Goal: Task Accomplishment & Management: Manage account settings

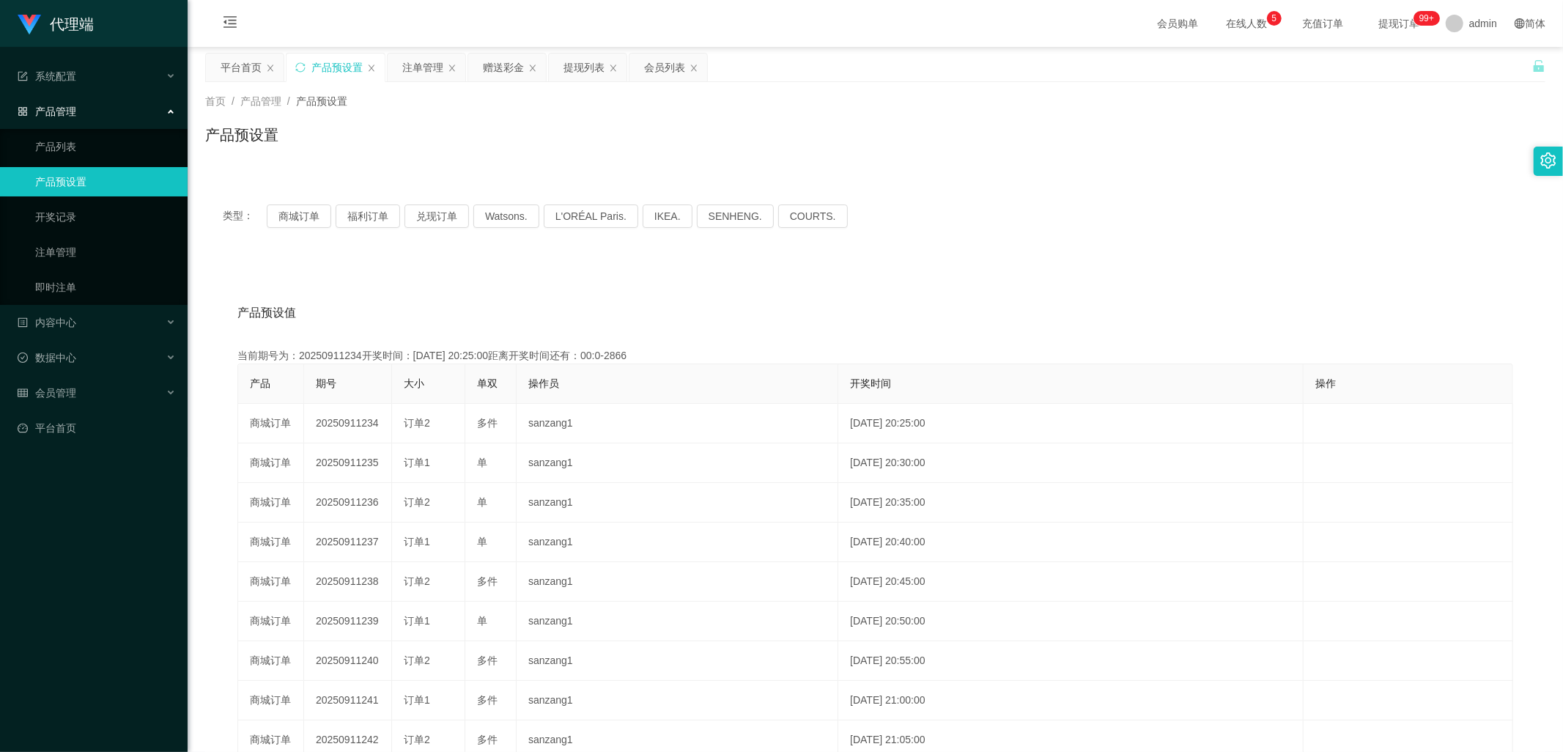
drag, startPoint x: 580, startPoint y: 62, endPoint x: 610, endPoint y: 86, distance: 39.1
click at [580, 62] on div "提现列表" at bounding box center [584, 67] width 41 height 28
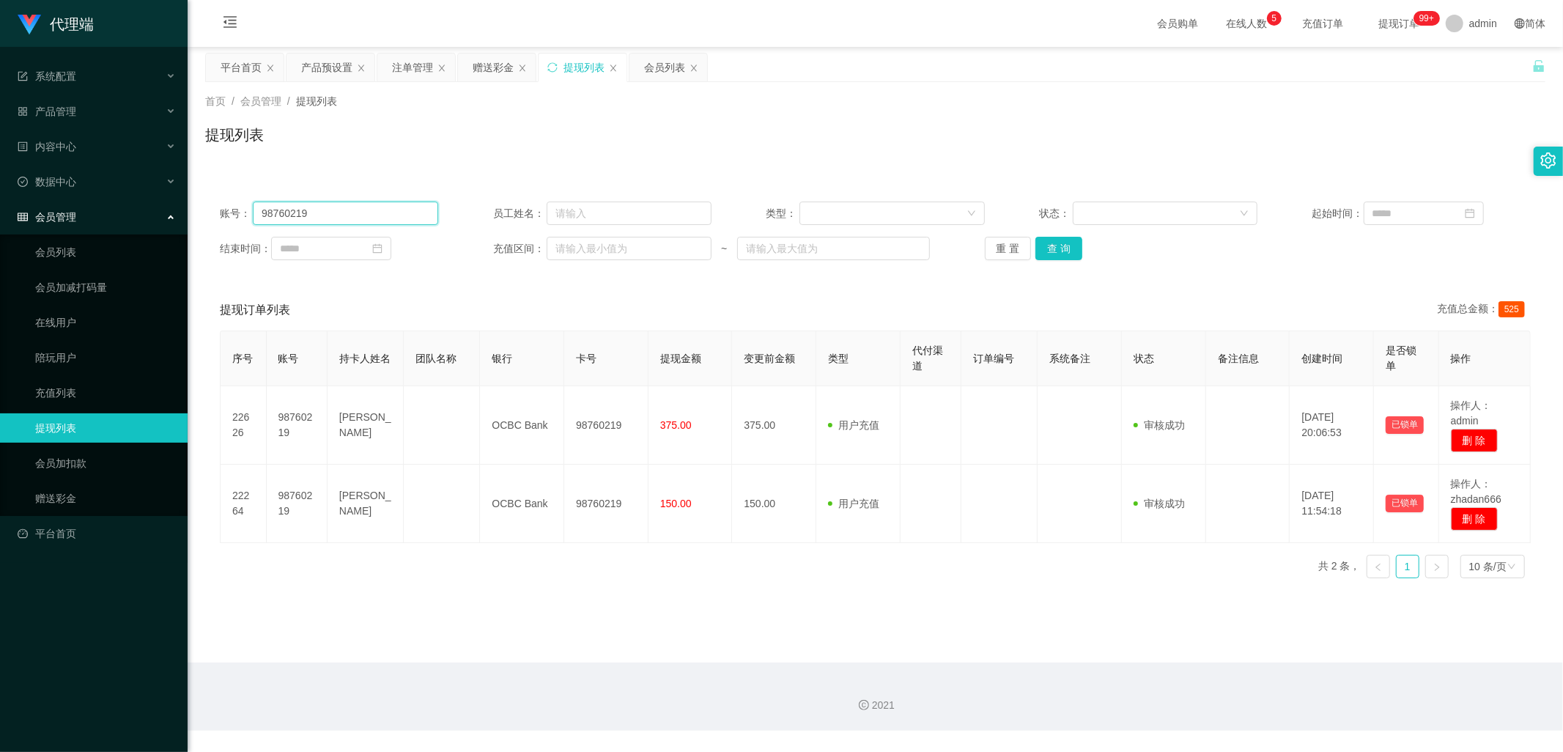
drag, startPoint x: 370, startPoint y: 216, endPoint x: 161, endPoint y: 207, distance: 209.0
click at [161, 207] on section "代理端 系统配置 产品管理 产品列表 产品预设置 开奖记录 注单管理 即时注单 内容中心 数据中心 会员管理 会员列表 会员加减打码量 在线用户 陪玩用户 充…" at bounding box center [781, 365] width 1563 height 731
paste input "84379214"
type input "84379214"
click at [1070, 245] on button "查 询" at bounding box center [1058, 248] width 47 height 23
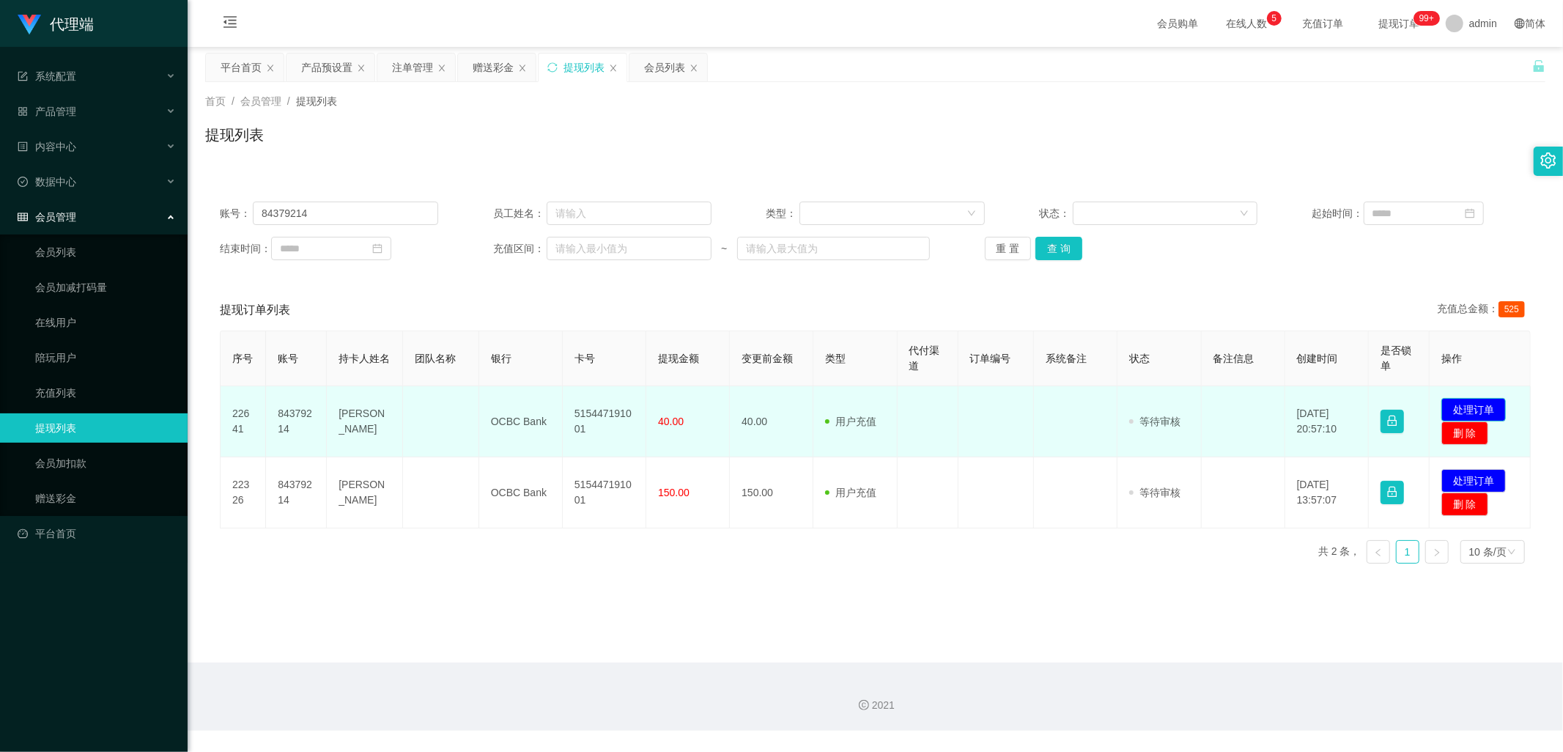
click at [1483, 405] on button "处理订单" at bounding box center [1473, 409] width 64 height 23
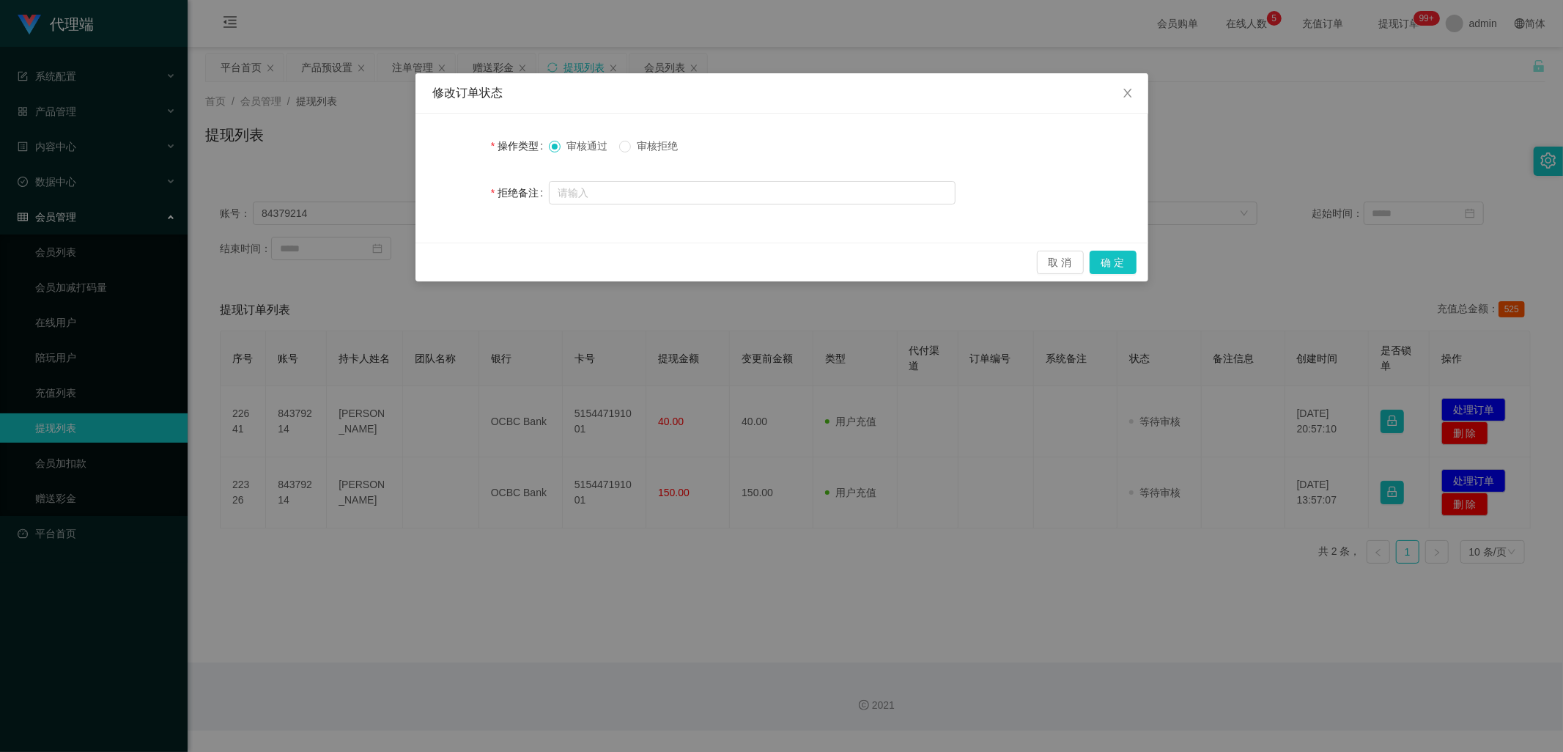
click at [621, 149] on div "审核通过 审核拒绝" at bounding box center [619, 145] width 141 height 15
click at [636, 147] on span "审核拒绝" at bounding box center [657, 146] width 53 height 12
click at [1112, 262] on button "确 定" at bounding box center [1113, 262] width 47 height 23
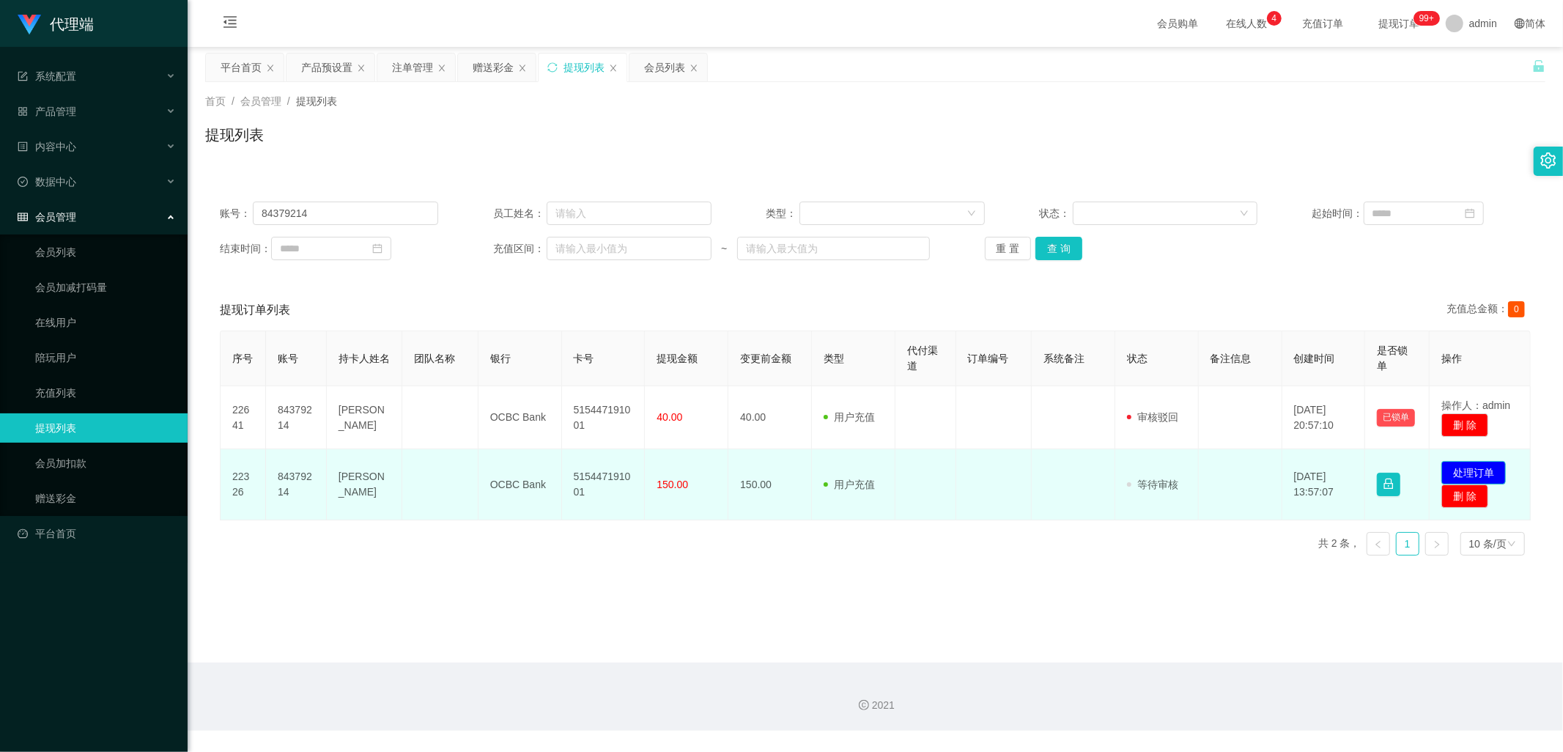
click at [1470, 482] on button "处理订单" at bounding box center [1473, 472] width 64 height 23
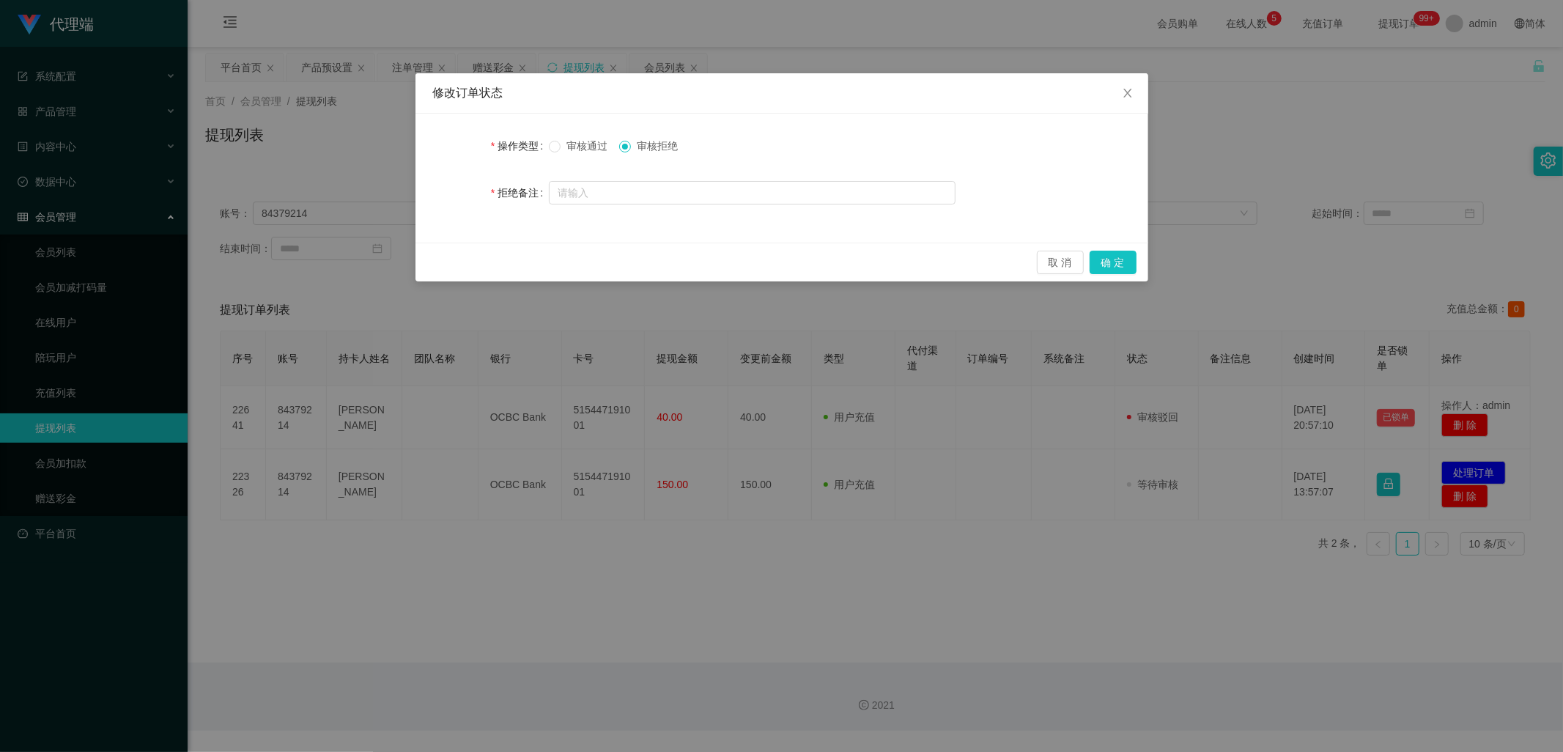
drag, startPoint x: 559, startPoint y: 144, endPoint x: 606, endPoint y: 147, distance: 47.0
click at [559, 144] on span at bounding box center [555, 147] width 12 height 12
click at [1097, 258] on button "确 定" at bounding box center [1113, 262] width 47 height 23
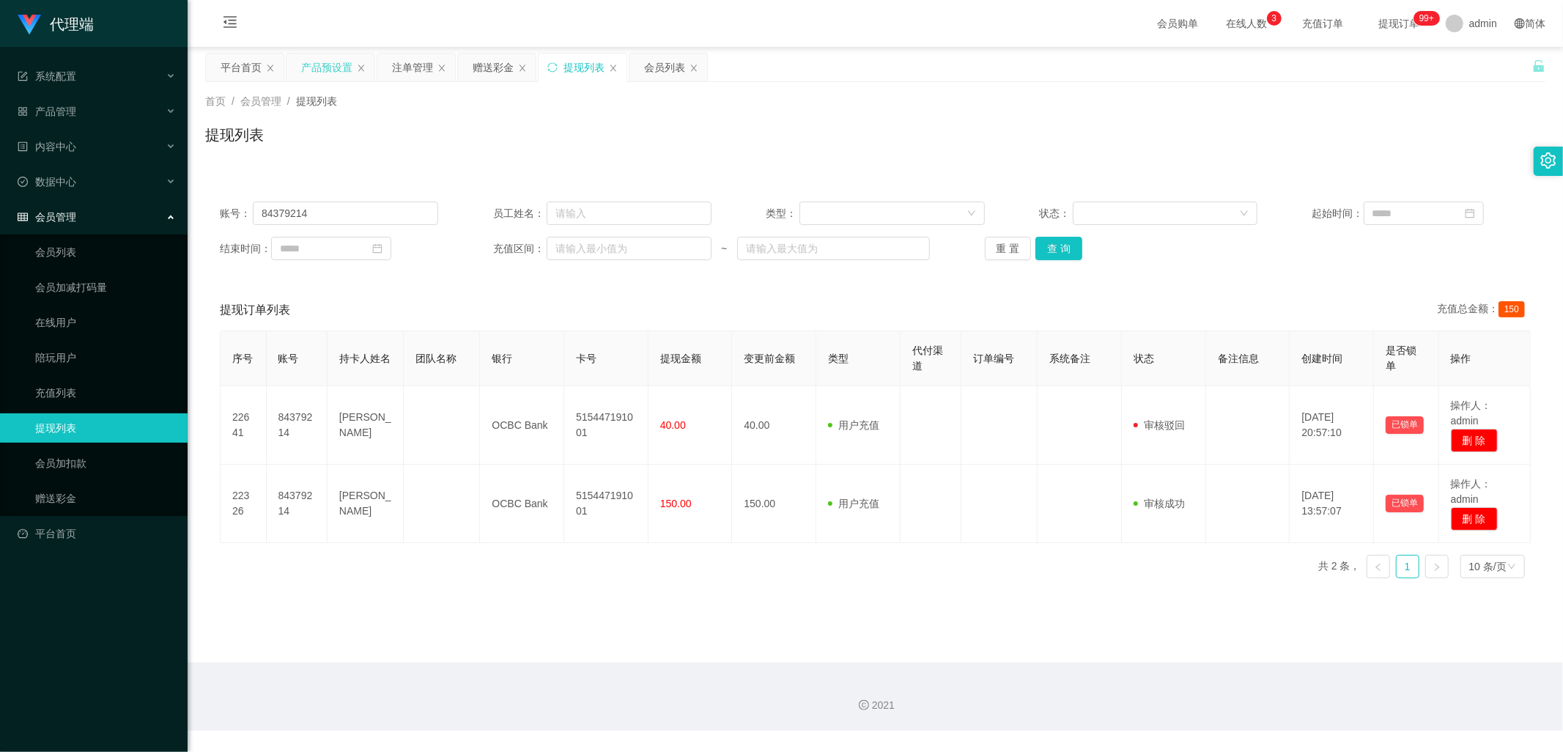
drag, startPoint x: 336, startPoint y: 68, endPoint x: 338, endPoint y: 61, distance: 7.7
click at [336, 68] on div "产品预设置" at bounding box center [326, 67] width 51 height 28
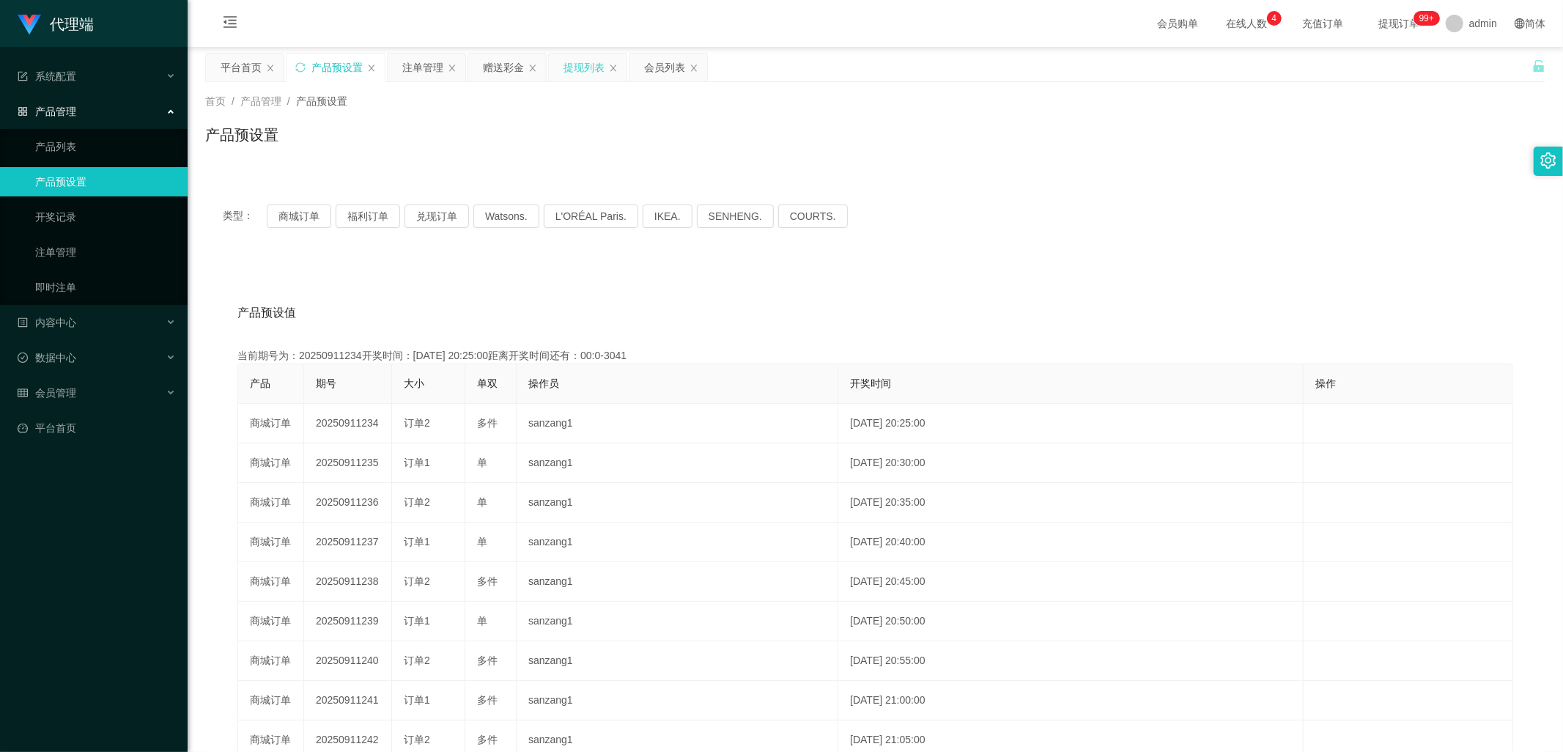
click at [576, 67] on div "提现列表" at bounding box center [584, 67] width 41 height 28
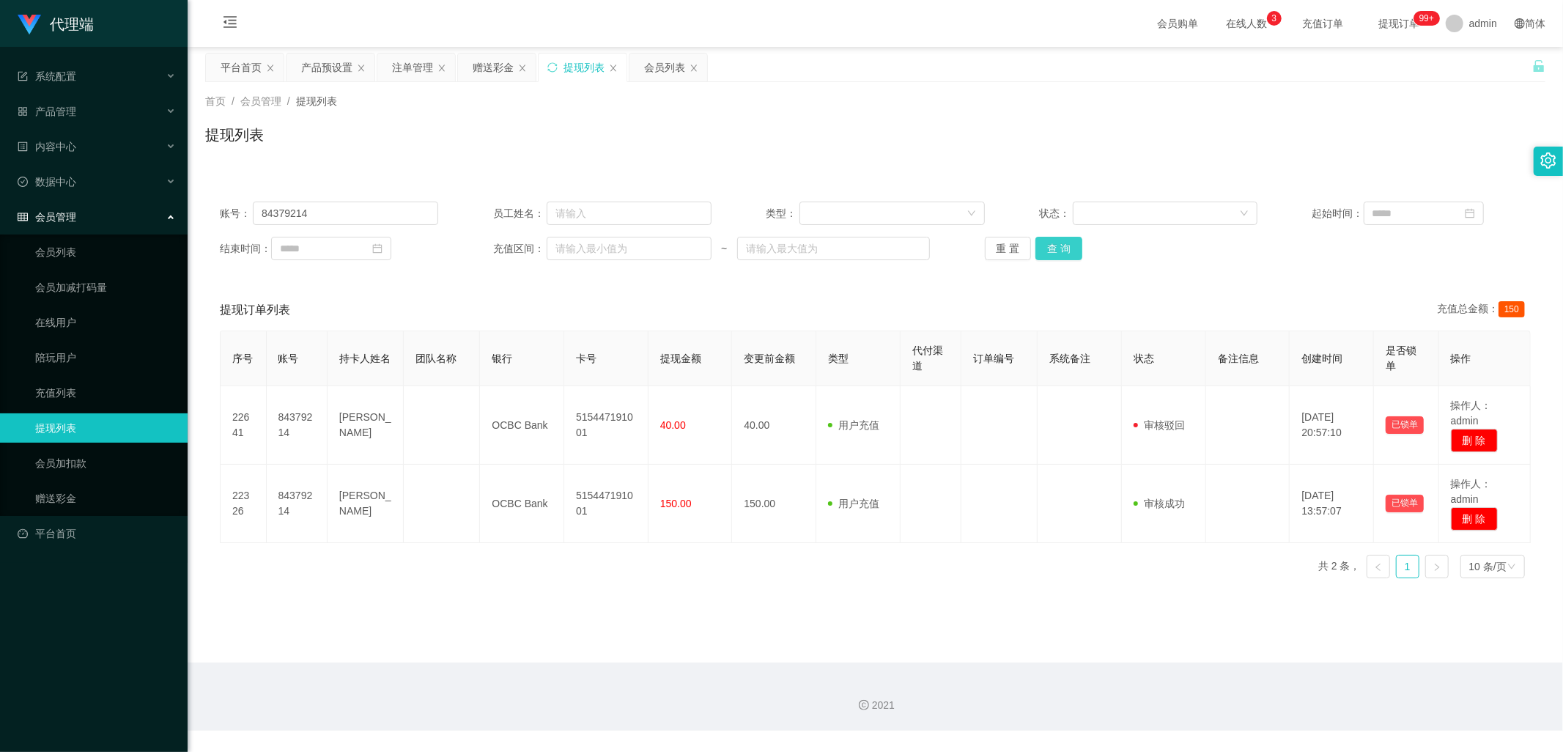
click at [1056, 250] on button "查 询" at bounding box center [1058, 248] width 47 height 23
drag, startPoint x: 343, startPoint y: 225, endPoint x: 311, endPoint y: 207, distance: 36.7
click at [311, 207] on div "账号： 84379214 员工姓名： 类型： 状态： 起始时间： 结束时间： 充值区间： ~ 重 置 查 询" at bounding box center [875, 231] width 1340 height 88
copy div "员工姓名： 类型： 状态： 起始时间： 结束时间："
drag, startPoint x: 334, startPoint y: 178, endPoint x: 330, endPoint y: 189, distance: 11.6
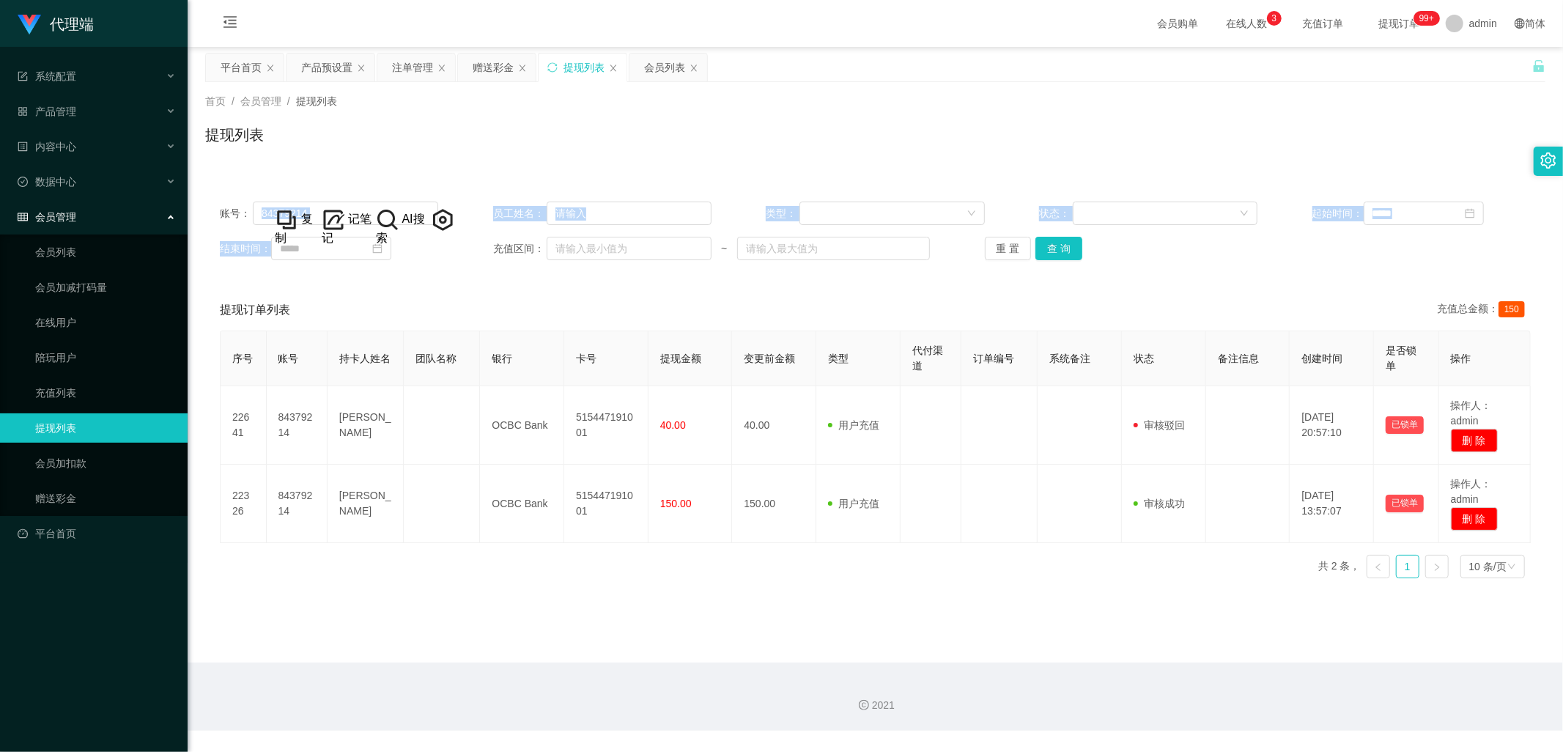
click at [334, 178] on div "账号： 84379214 员工姓名： 类型： 状态： 起始时间： 结束时间： 充值区间： ~ 重 置 查 询 提现订单列表 充值总金额： 150 序号 账号 …" at bounding box center [875, 379] width 1340 height 421
drag, startPoint x: 311, startPoint y: 210, endPoint x: 264, endPoint y: 215, distance: 47.2
click at [264, 215] on input "84379214" at bounding box center [345, 213] width 185 height 23
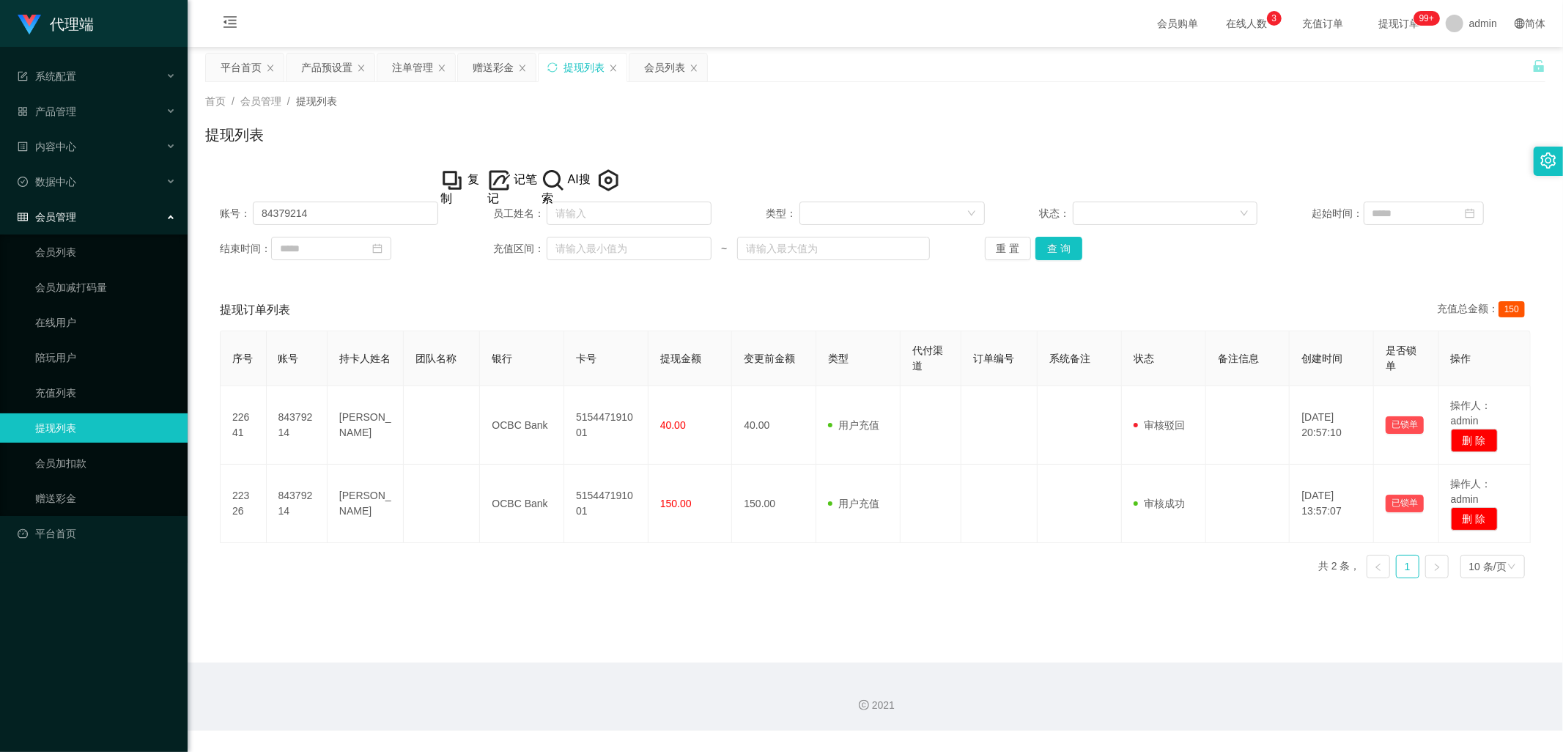
click at [674, 61] on div "会员列表" at bounding box center [664, 67] width 41 height 28
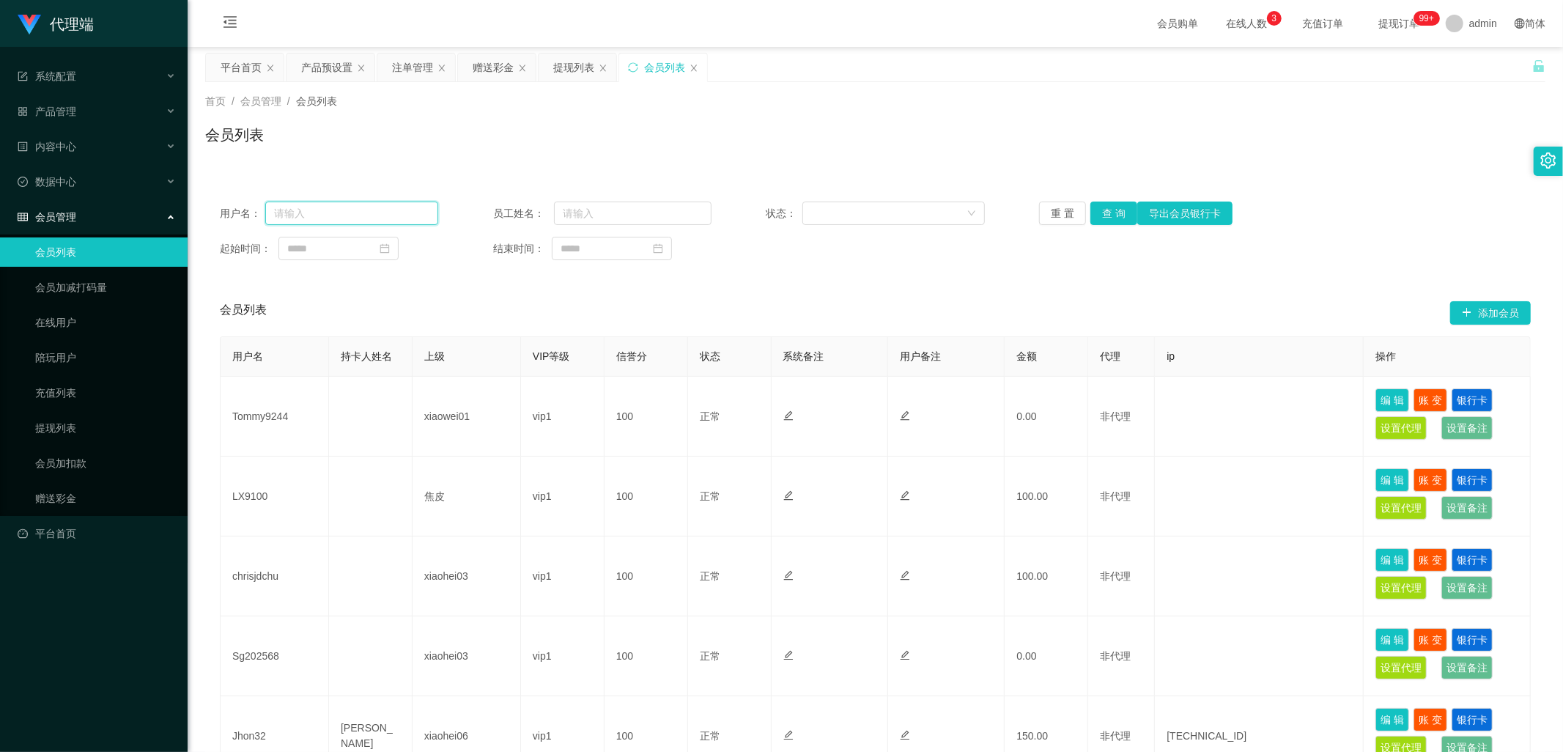
click at [397, 213] on input "text" at bounding box center [351, 213] width 173 height 23
paste input "84379214"
type input "84379214"
click at [1110, 213] on button "查 询" at bounding box center [1113, 213] width 47 height 23
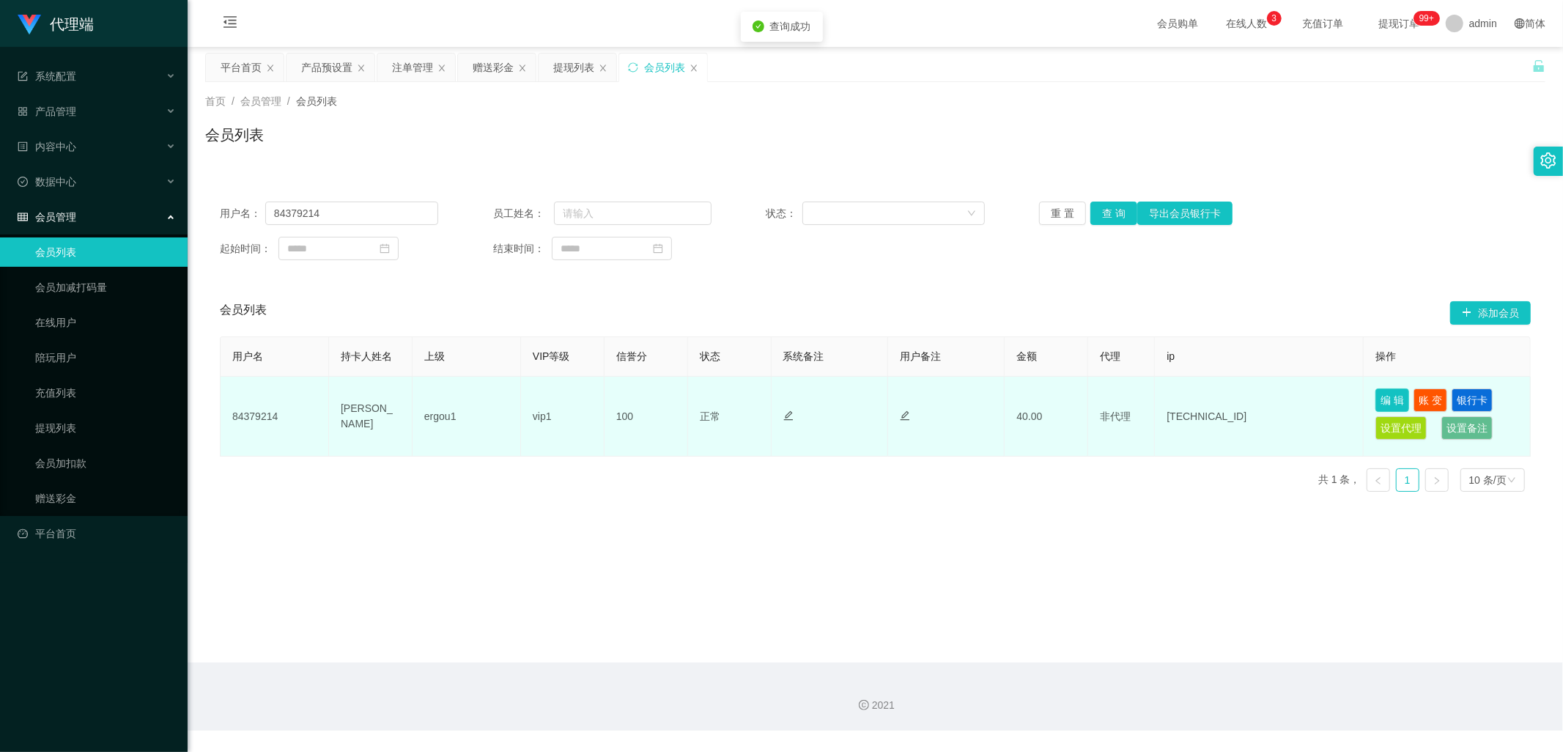
click at [1379, 396] on button "编 辑" at bounding box center [1392, 399] width 34 height 23
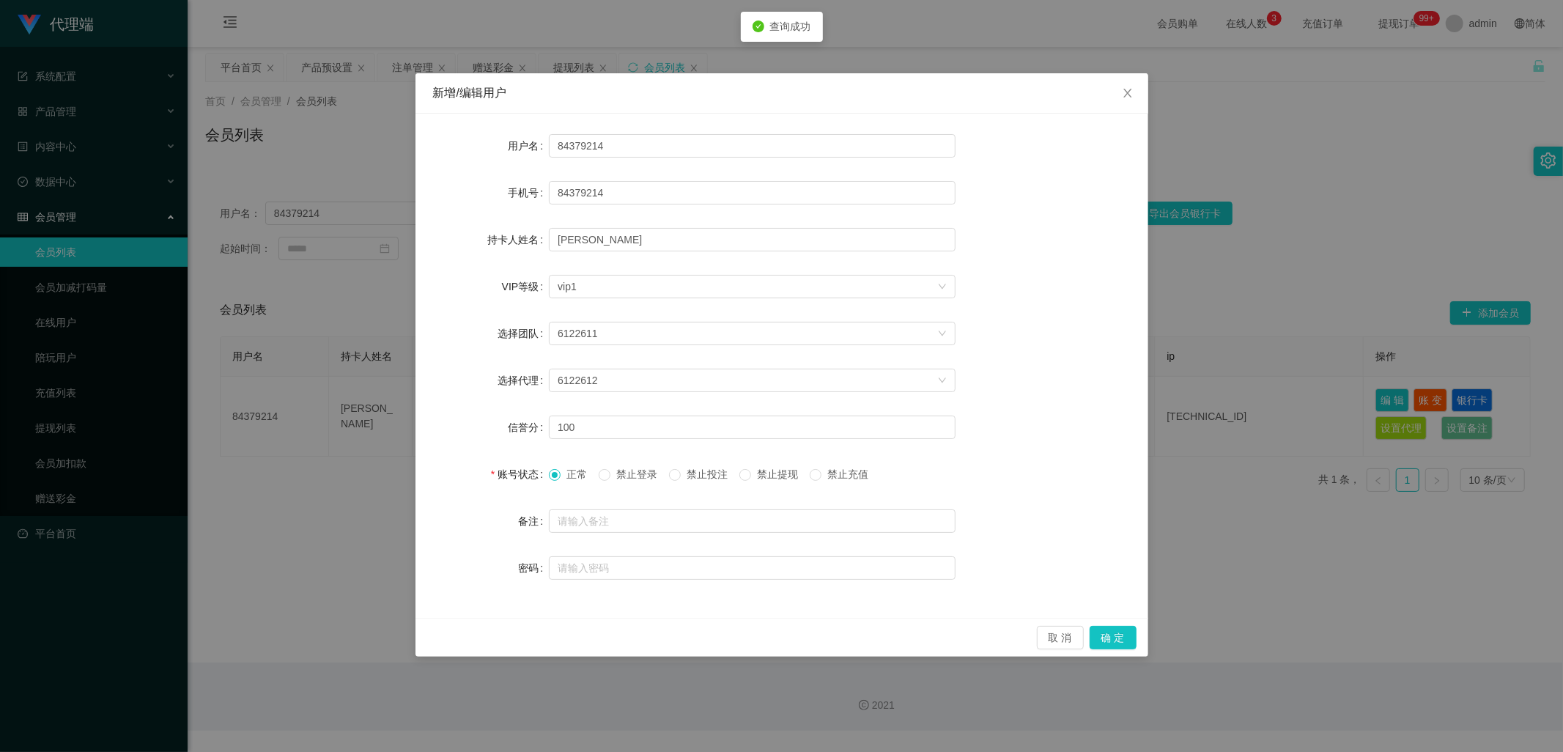
drag, startPoint x: 1366, startPoint y: 279, endPoint x: 1361, endPoint y: 292, distance: 13.5
click at [1365, 279] on div "新增/编辑用户 用户名 84379214 手机号 84379214 持卡人姓名 [PERSON_NAME] VIP等级 选择VIP等级 vip1 选择团队 6…" at bounding box center [781, 376] width 1563 height 752
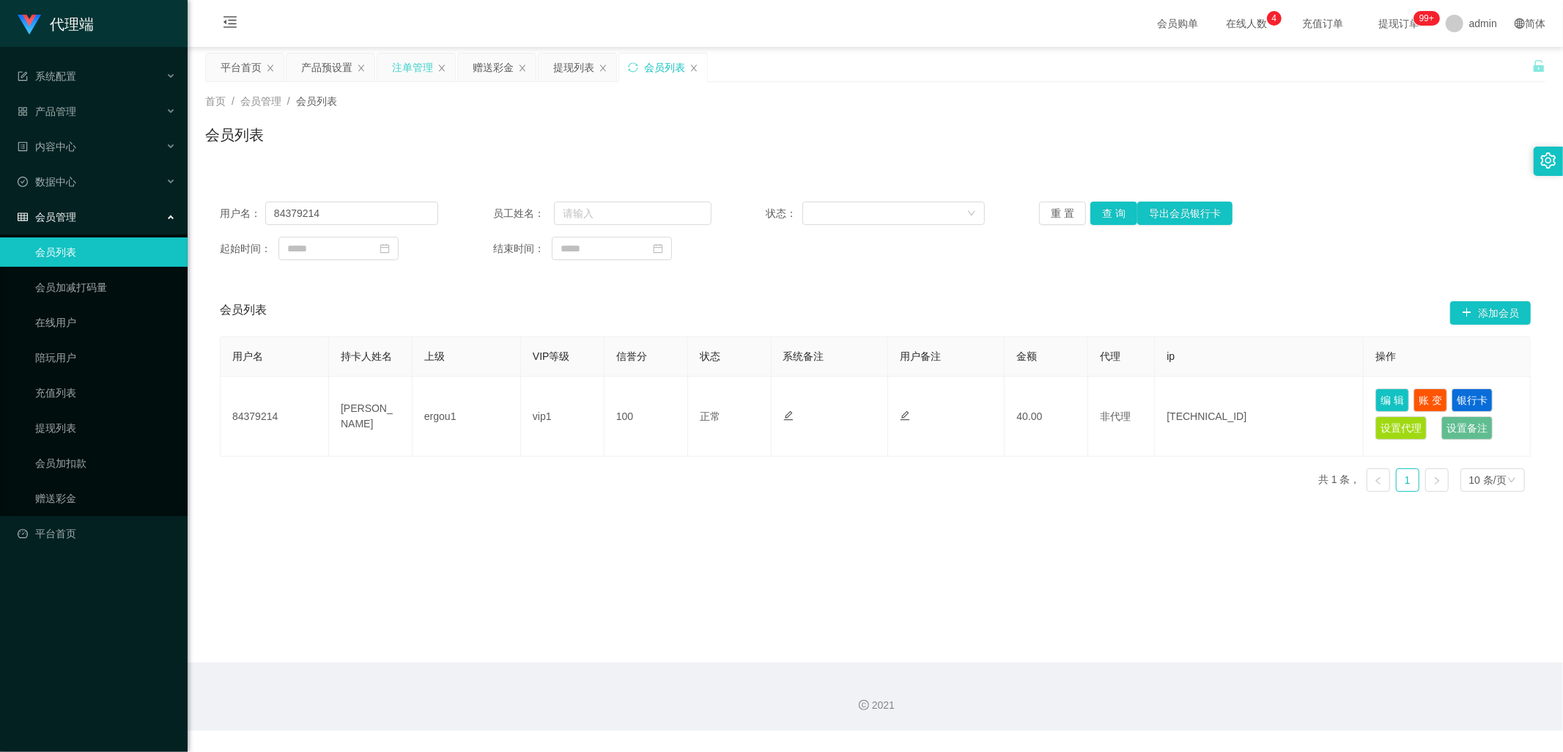
click at [408, 60] on div "注单管理" at bounding box center [412, 67] width 41 height 28
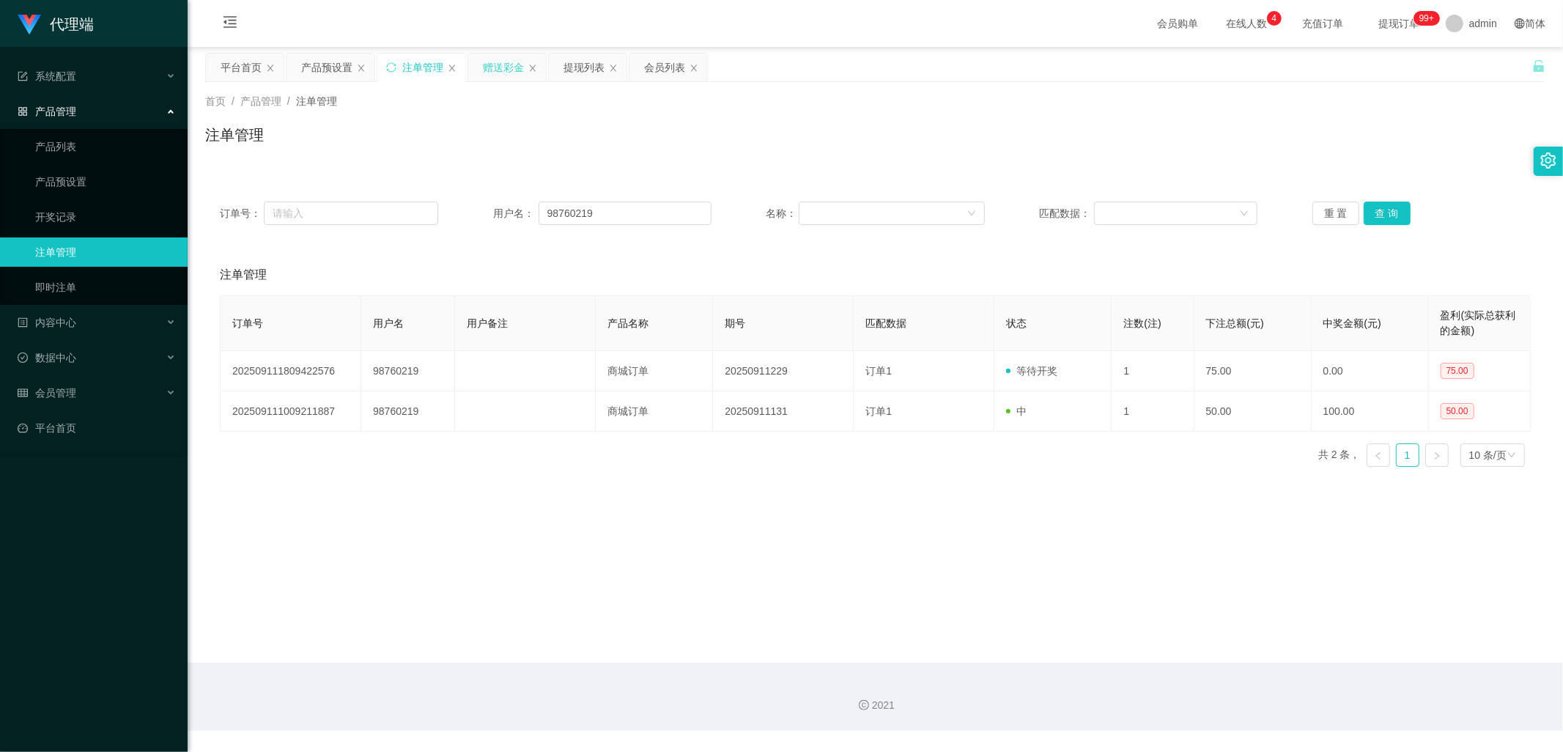
click at [511, 61] on div "赠送彩金" at bounding box center [503, 67] width 41 height 28
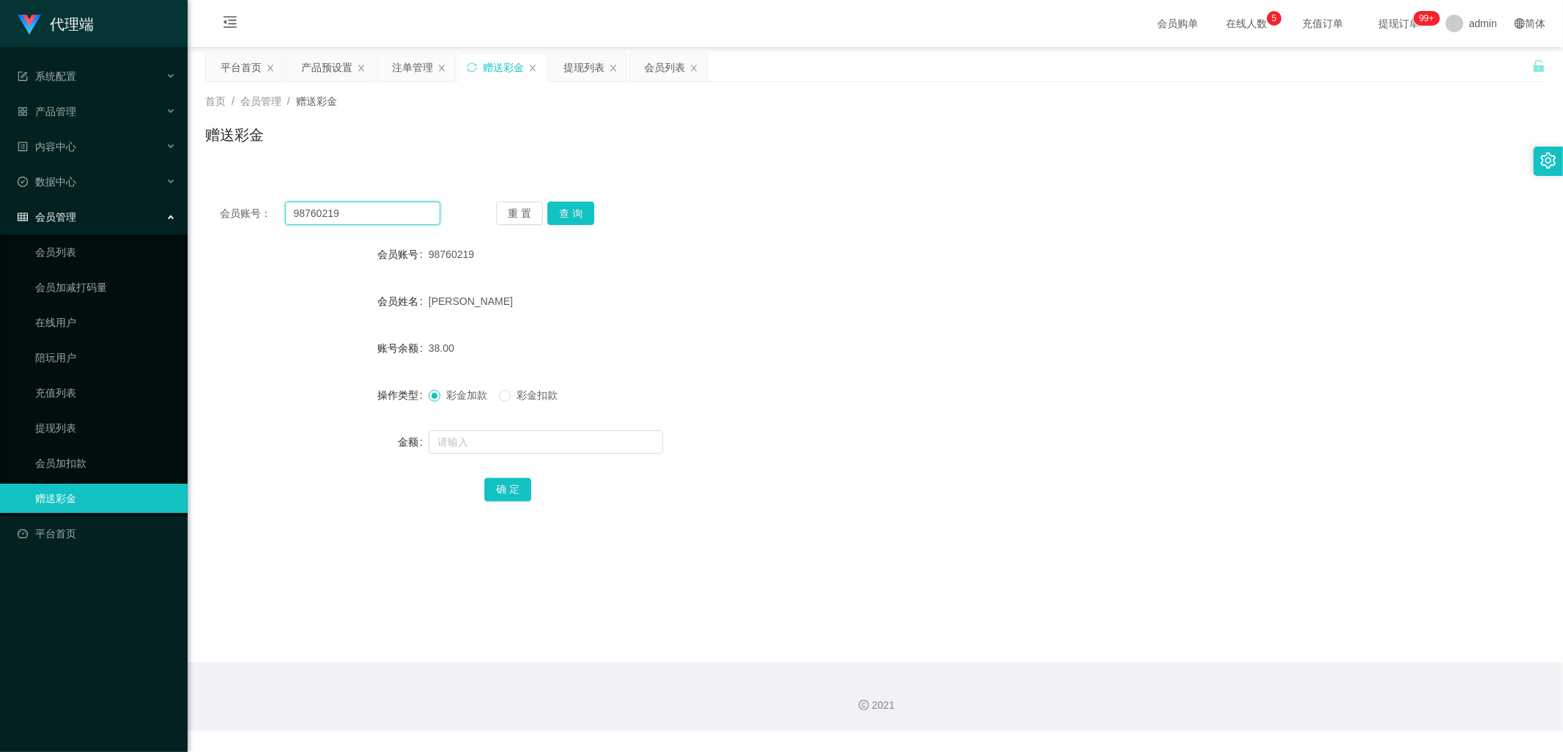
drag, startPoint x: 382, startPoint y: 210, endPoint x: 202, endPoint y: 207, distance: 179.5
click at [202, 207] on main "关闭左侧 关闭右侧 关闭其它 刷新页面 平台首页 产品预设置 注单管理 赠送彩金 提现列表 会员列表 首页 / 会员管理 / 赠送彩金 / 赠送彩金 会员账号…" at bounding box center [875, 355] width 1375 height 616
paste input "88012103"
type input "88012103"
click at [566, 213] on button "查 询" at bounding box center [570, 213] width 47 height 23
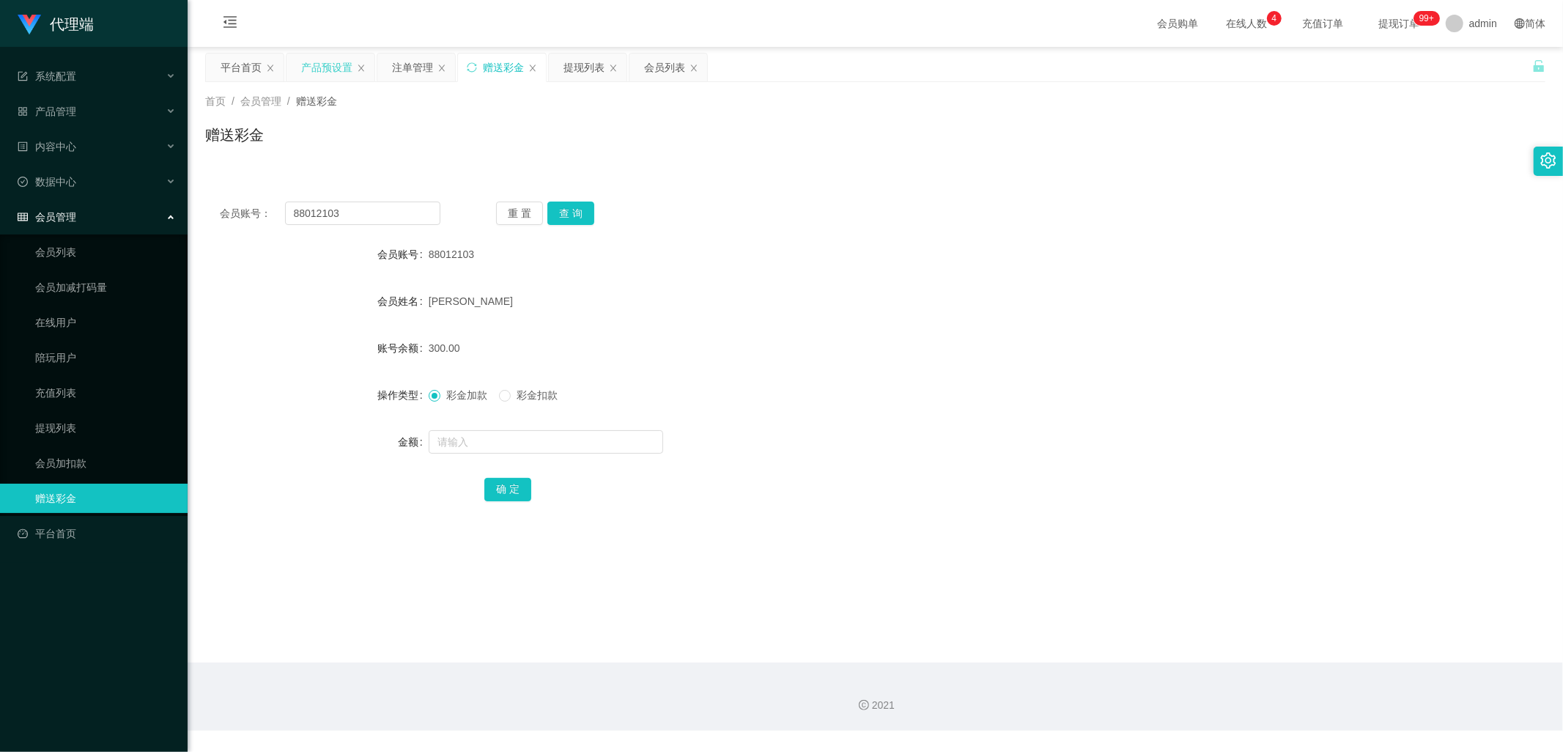
click at [306, 63] on div "产品预设置" at bounding box center [326, 67] width 51 height 28
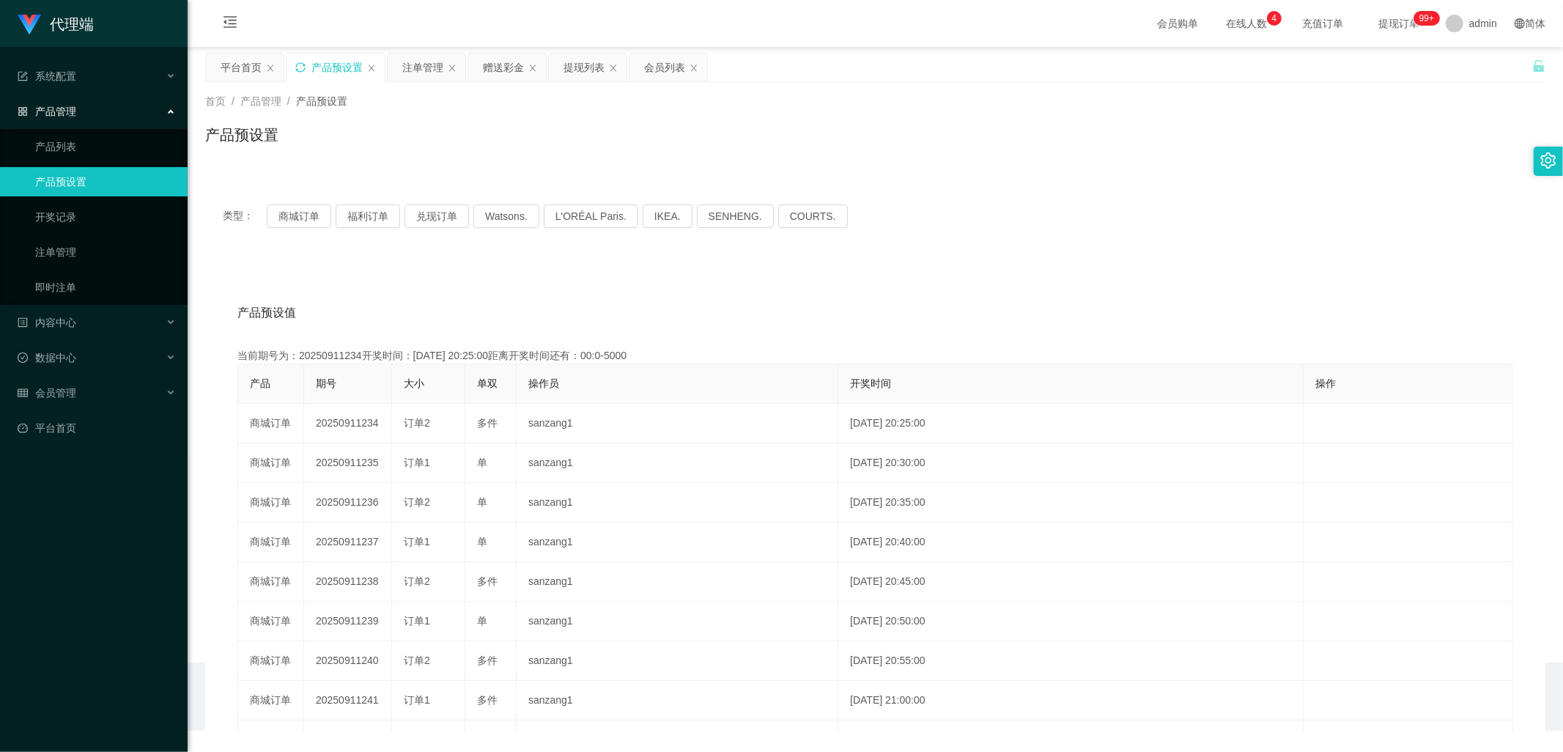
click at [298, 71] on icon "图标: sync" at bounding box center [300, 67] width 10 height 10
click at [488, 66] on div "赠送彩金" at bounding box center [503, 67] width 41 height 28
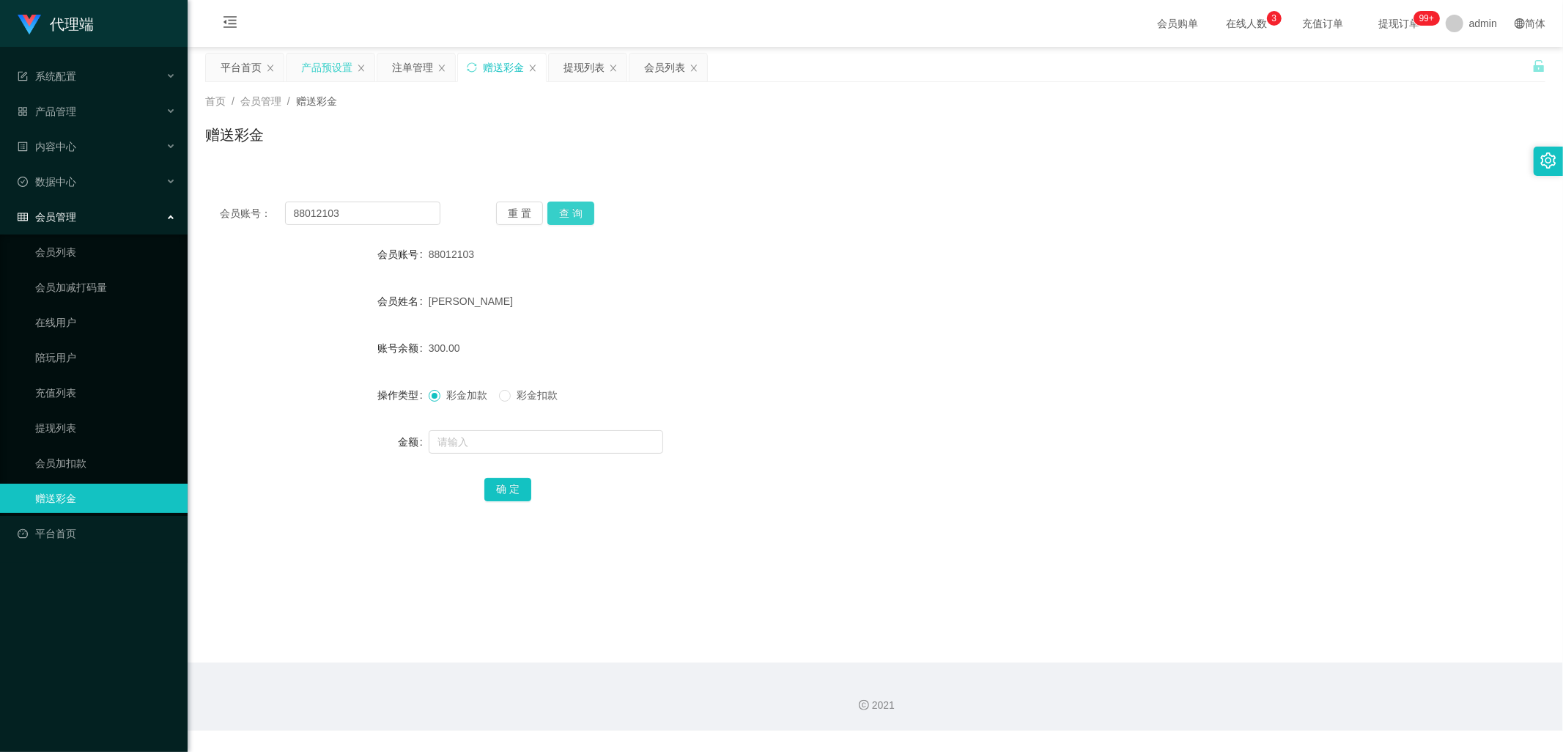
click at [569, 211] on button "查 询" at bounding box center [570, 213] width 47 height 23
drag, startPoint x: 370, startPoint y: 215, endPoint x: 227, endPoint y: 213, distance: 142.9
click at [213, 210] on div "会员账号： 88012103 重 置 查 询" at bounding box center [875, 213] width 1340 height 23
drag, startPoint x: 407, startPoint y: 70, endPoint x: 399, endPoint y: 150, distance: 80.9
click at [407, 70] on div "注单管理" at bounding box center [412, 67] width 41 height 28
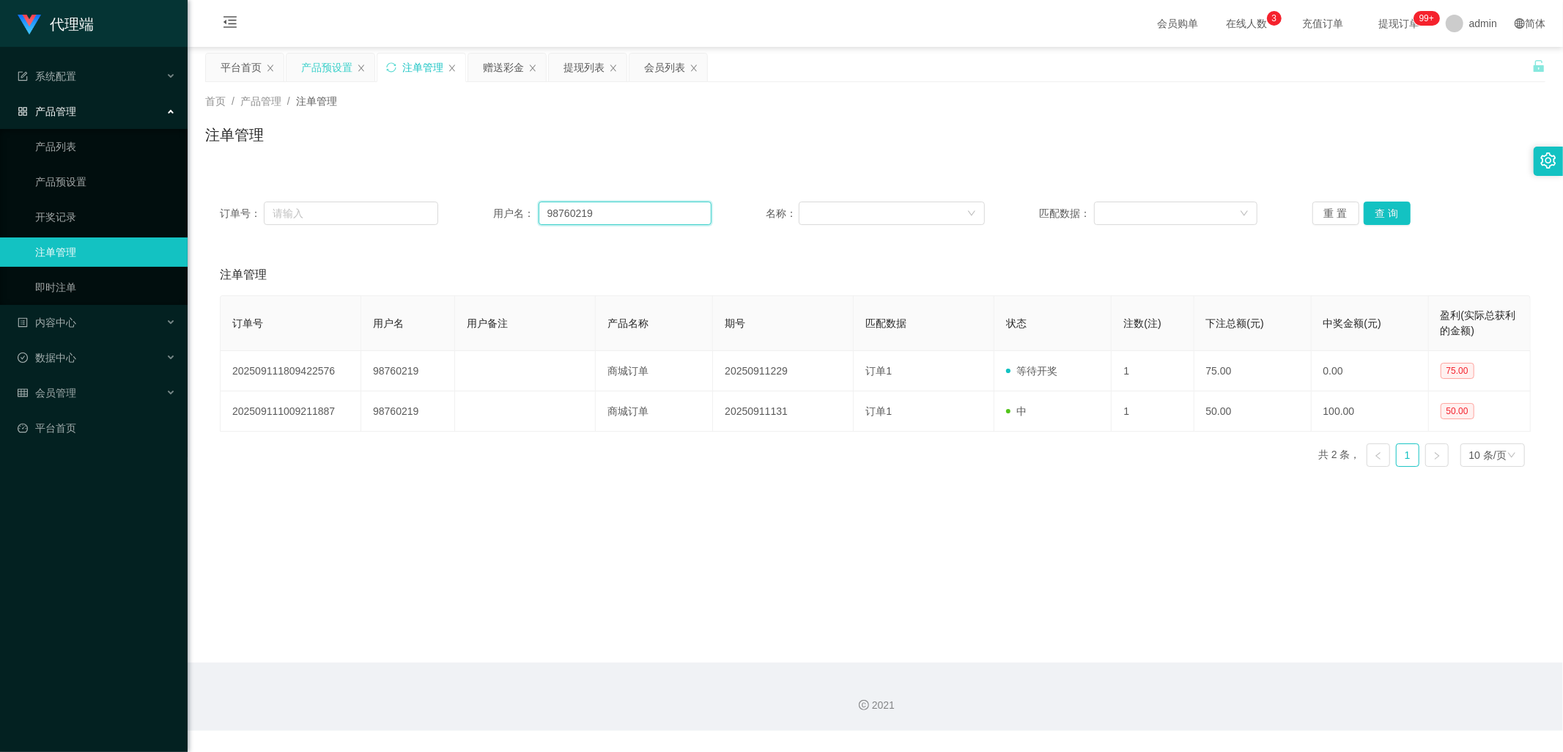
drag, startPoint x: 610, startPoint y: 208, endPoint x: 467, endPoint y: 207, distance: 143.6
click at [467, 207] on div "订单号： 用户名： 98760219 名称： 匹配数据： 重 置 查 询" at bounding box center [875, 213] width 1311 height 23
paste input "88012103"
type input "88012103"
click at [1379, 213] on button "查 询" at bounding box center [1387, 213] width 47 height 23
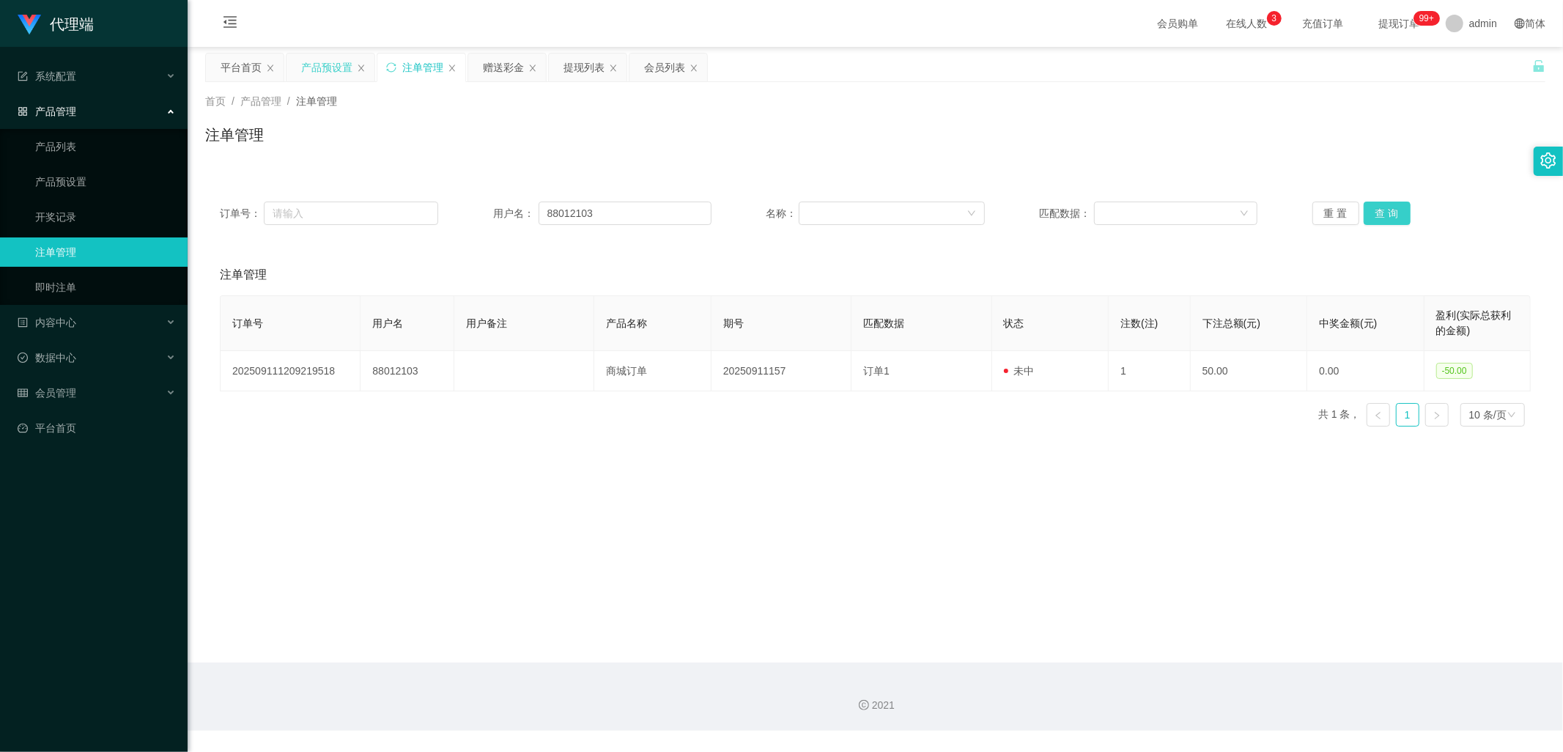
click at [1389, 215] on button "查 询" at bounding box center [1387, 213] width 47 height 23
click at [1364, 215] on button "查 询" at bounding box center [1387, 213] width 47 height 23
click at [1375, 215] on button "查 询" at bounding box center [1387, 213] width 47 height 23
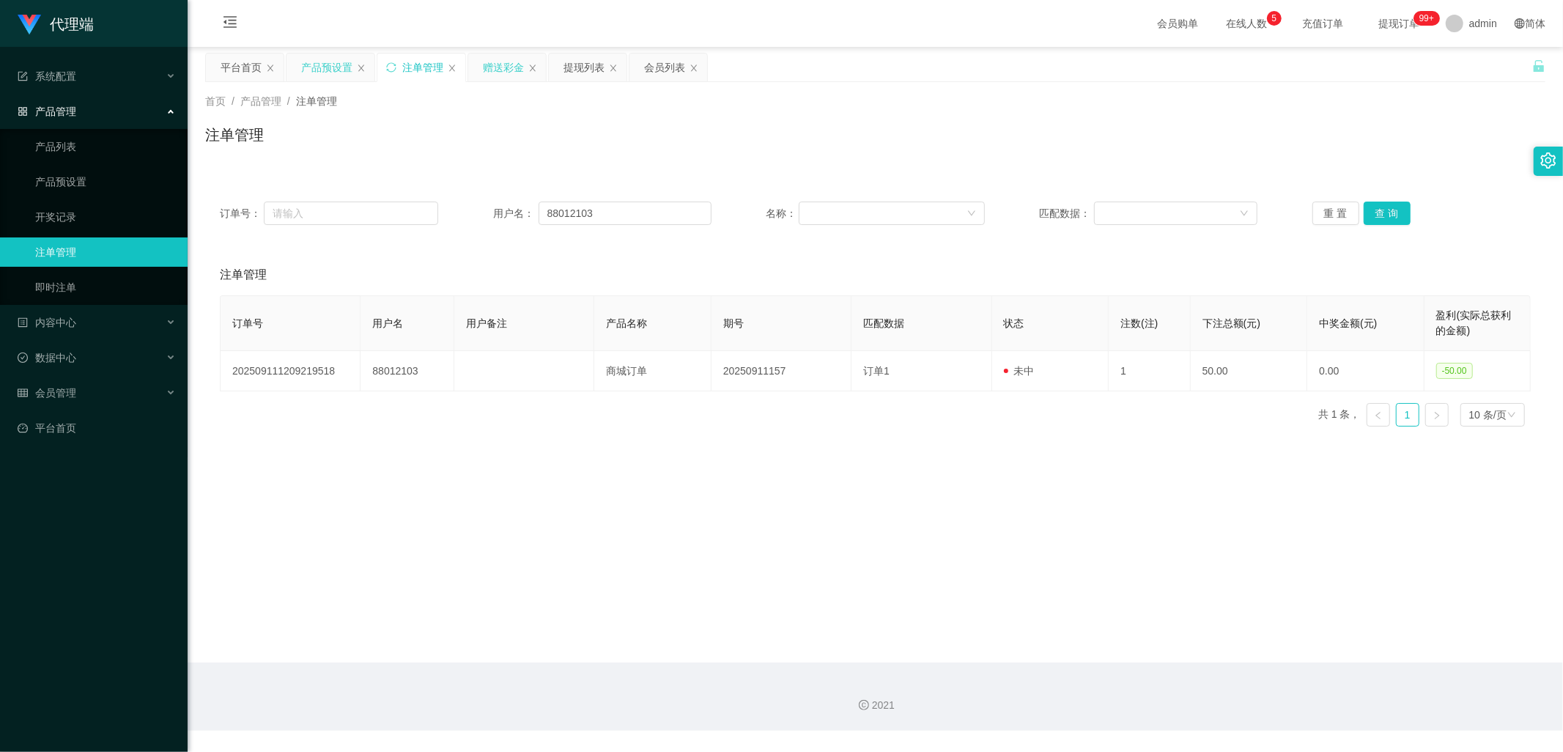
click at [490, 71] on div "赠送彩金" at bounding box center [503, 67] width 41 height 28
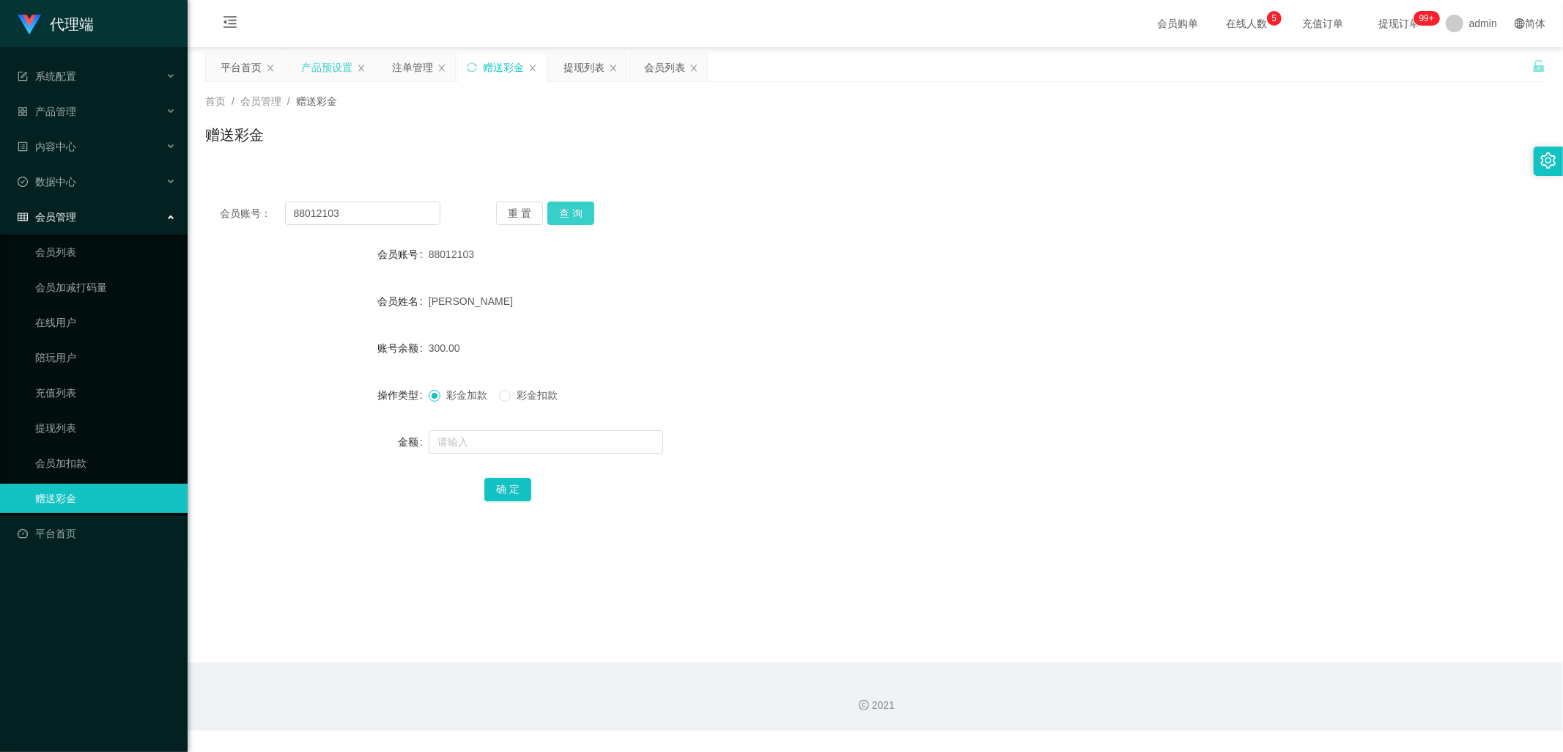
click at [577, 210] on button "查 询" at bounding box center [570, 213] width 47 height 23
click at [577, 210] on div "重 置 查 询" at bounding box center [606, 213] width 221 height 23
click at [577, 210] on button "查 询" at bounding box center [570, 213] width 47 height 23
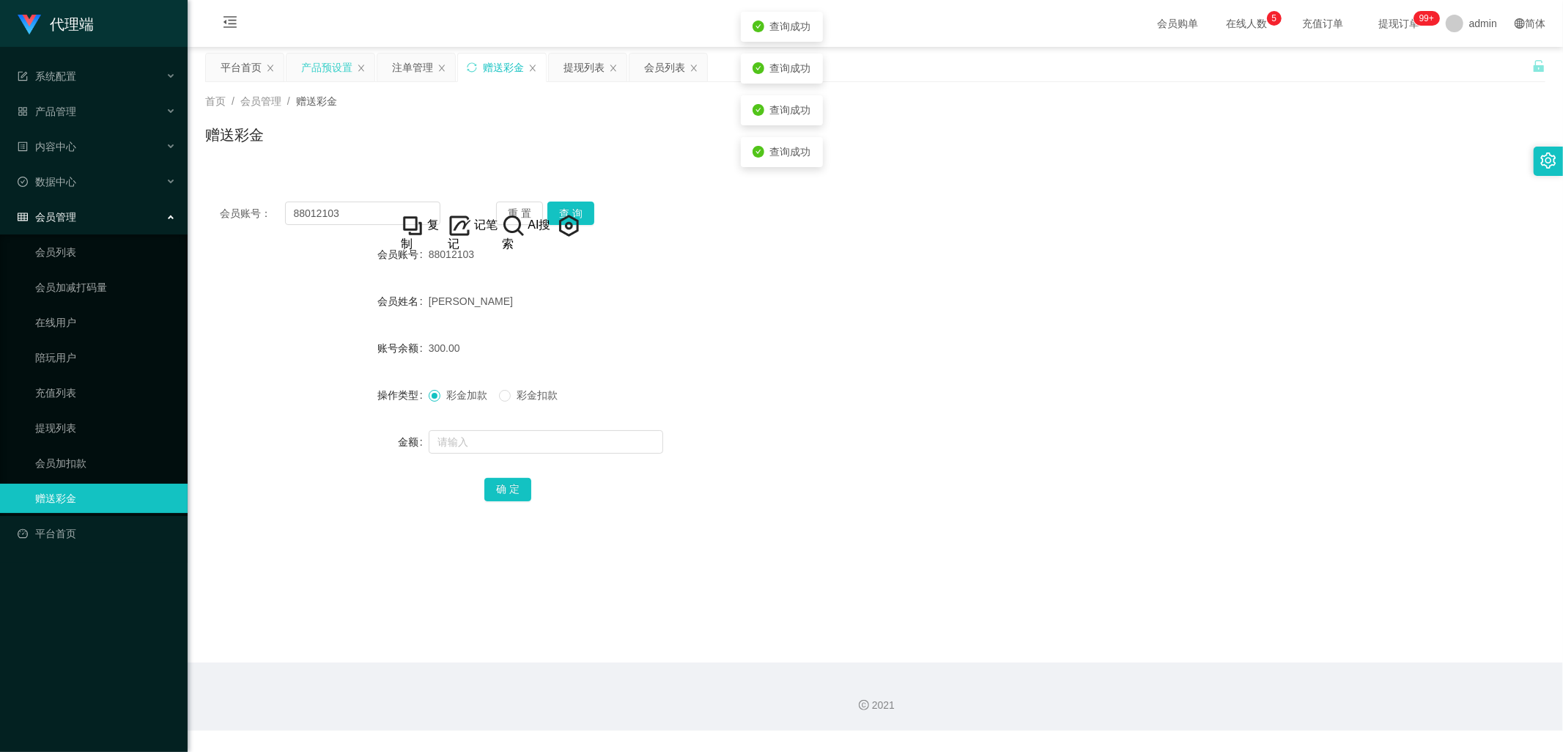
drag, startPoint x: 889, startPoint y: 201, endPoint x: 1309, endPoint y: 2, distance: 465.1
click at [891, 202] on div "会员账号： 88012103 重 置 查 询" at bounding box center [875, 213] width 1340 height 23
click at [574, 211] on button "查 询" at bounding box center [570, 213] width 47 height 23
click at [404, 62] on div "注单管理" at bounding box center [412, 67] width 41 height 28
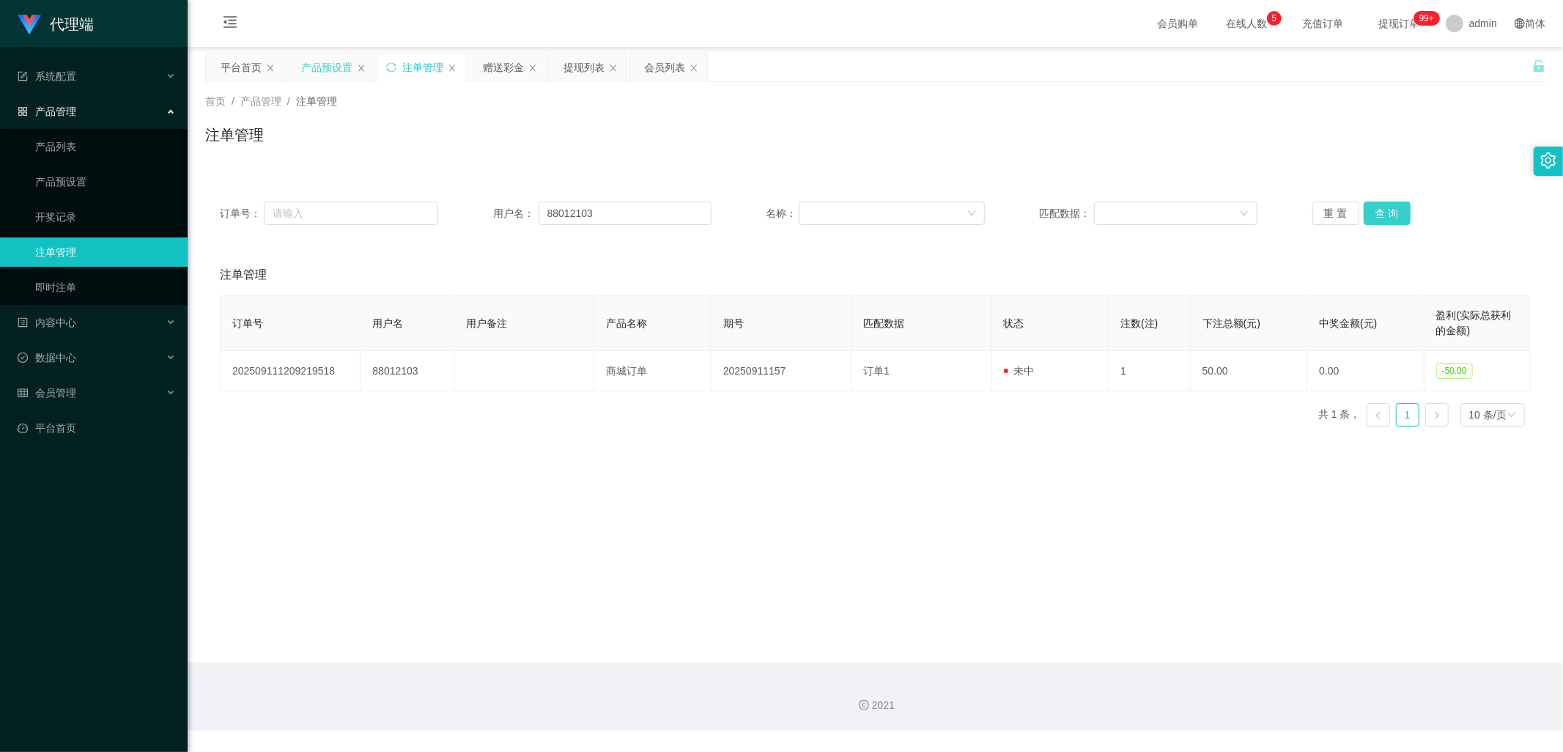
click at [1384, 213] on button "查 询" at bounding box center [1387, 213] width 47 height 23
click at [503, 67] on div "赠送彩金" at bounding box center [503, 67] width 41 height 28
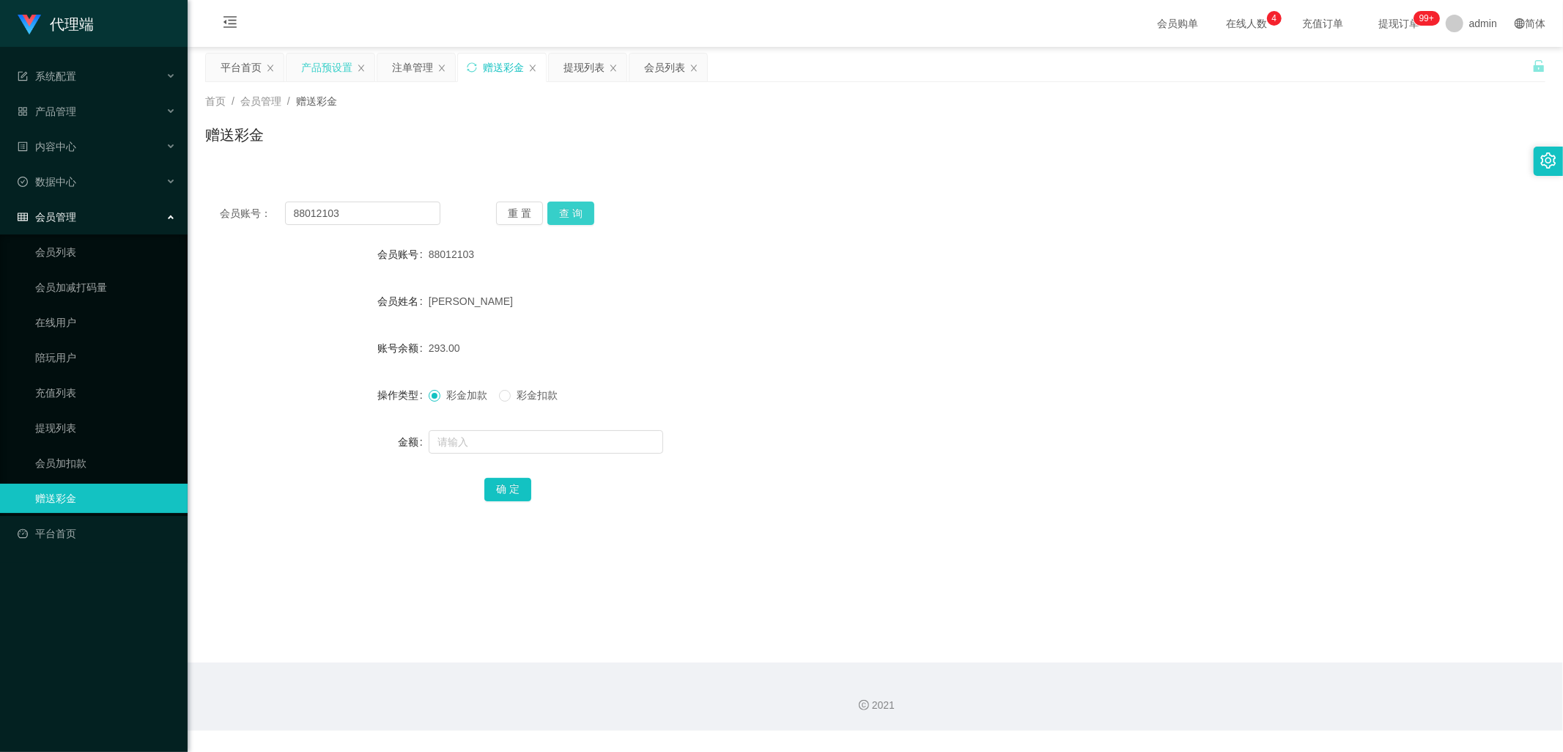
click at [577, 208] on button "查 询" at bounding box center [570, 213] width 47 height 23
click at [469, 437] on input "text" at bounding box center [546, 441] width 234 height 23
type input "68"
click at [501, 493] on button "确 定" at bounding box center [507, 489] width 47 height 23
click at [572, 215] on button "查 询" at bounding box center [570, 213] width 47 height 23
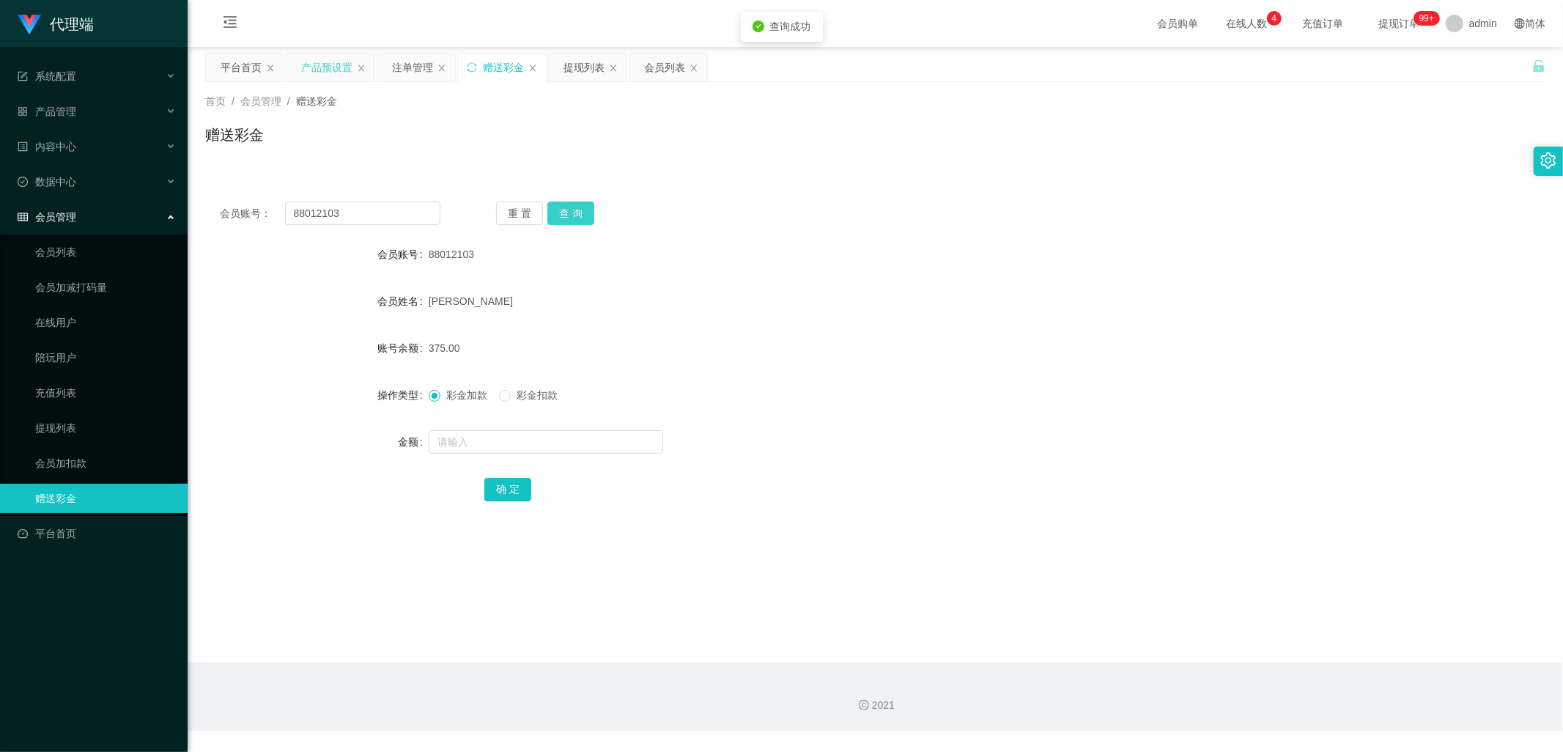
click at [584, 218] on button "查 询" at bounding box center [570, 213] width 47 height 23
drag, startPoint x: 580, startPoint y: 215, endPoint x: 889, endPoint y: 251, distance: 311.4
click at [580, 215] on button "查 询" at bounding box center [570, 213] width 47 height 23
click at [573, 213] on button "查 询" at bounding box center [570, 213] width 47 height 23
drag, startPoint x: 388, startPoint y: 209, endPoint x: 259, endPoint y: 207, distance: 129.0
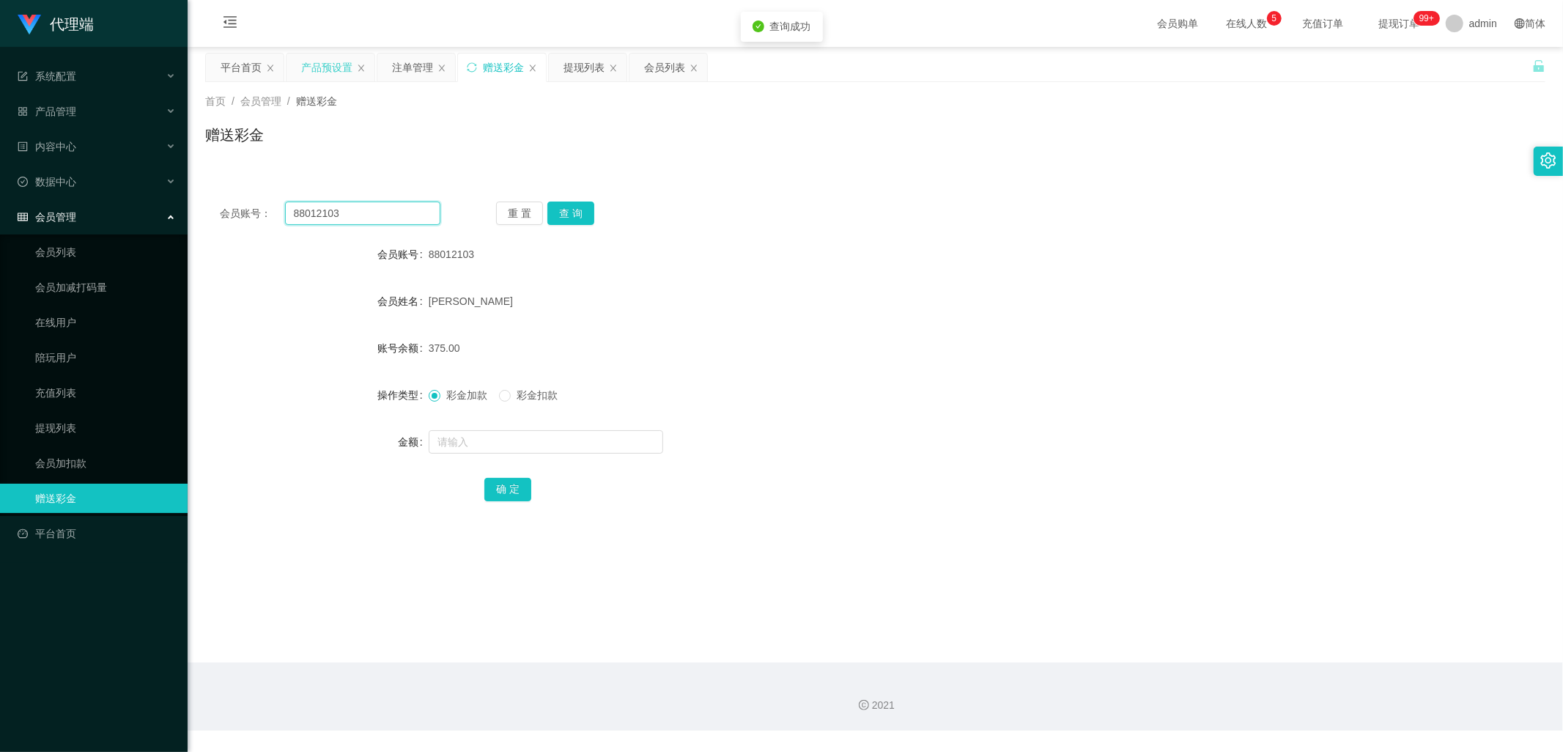
click at [264, 207] on div "会员账号： 88012103" at bounding box center [330, 213] width 221 height 23
click at [580, 68] on div "提现列表" at bounding box center [584, 67] width 41 height 28
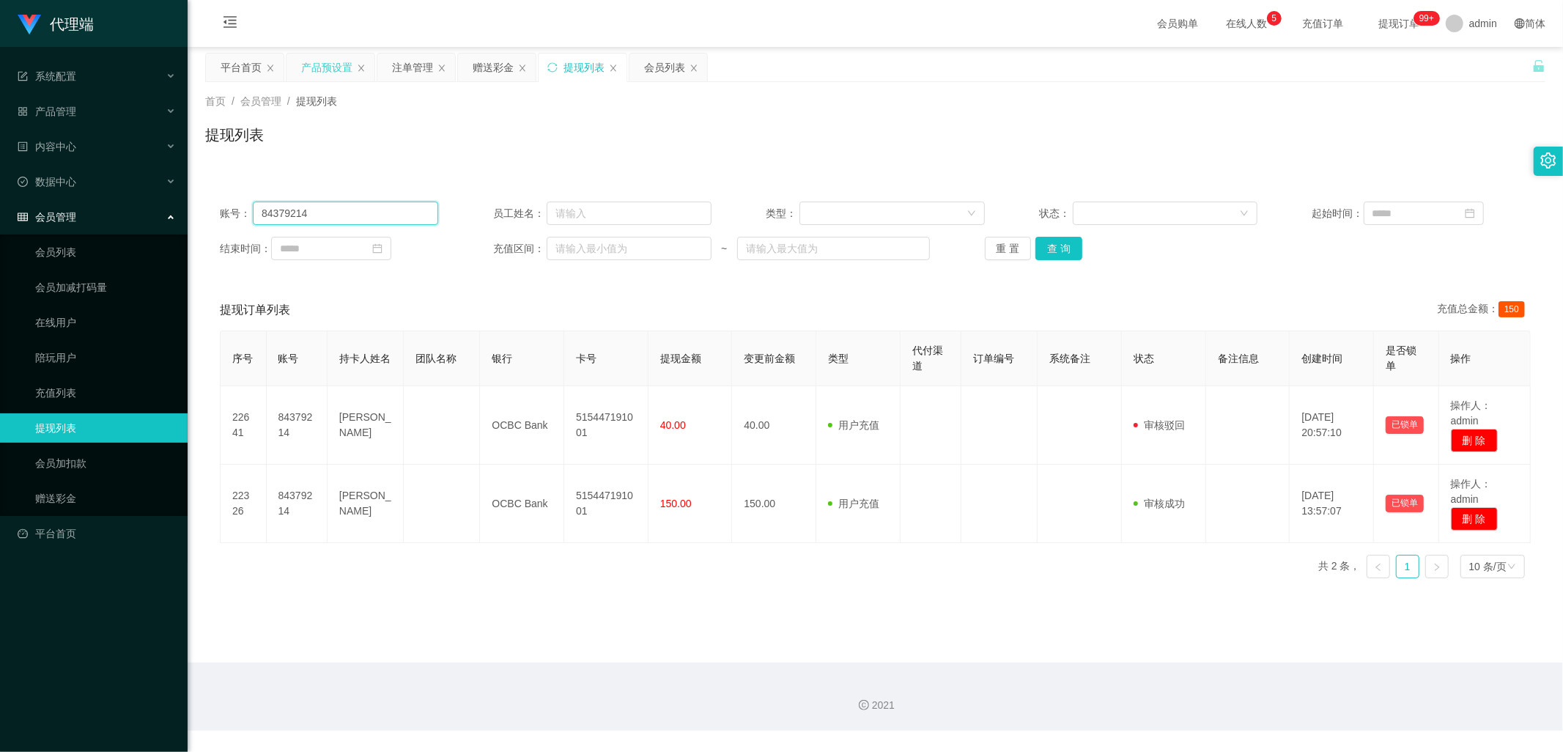
drag, startPoint x: 341, startPoint y: 222, endPoint x: 122, endPoint y: 213, distance: 219.3
click at [122, 213] on section "代理端 系统配置 产品管理 产品列表 产品预设置 开奖记录 注单管理 即时注单 内容中心 数据中心 会员管理 会员列表 会员加减打码量 在线用户 陪玩用户 充…" at bounding box center [781, 365] width 1563 height 731
paste input "8012103"
type input "88012103"
click at [1067, 248] on button "查 询" at bounding box center [1058, 248] width 47 height 23
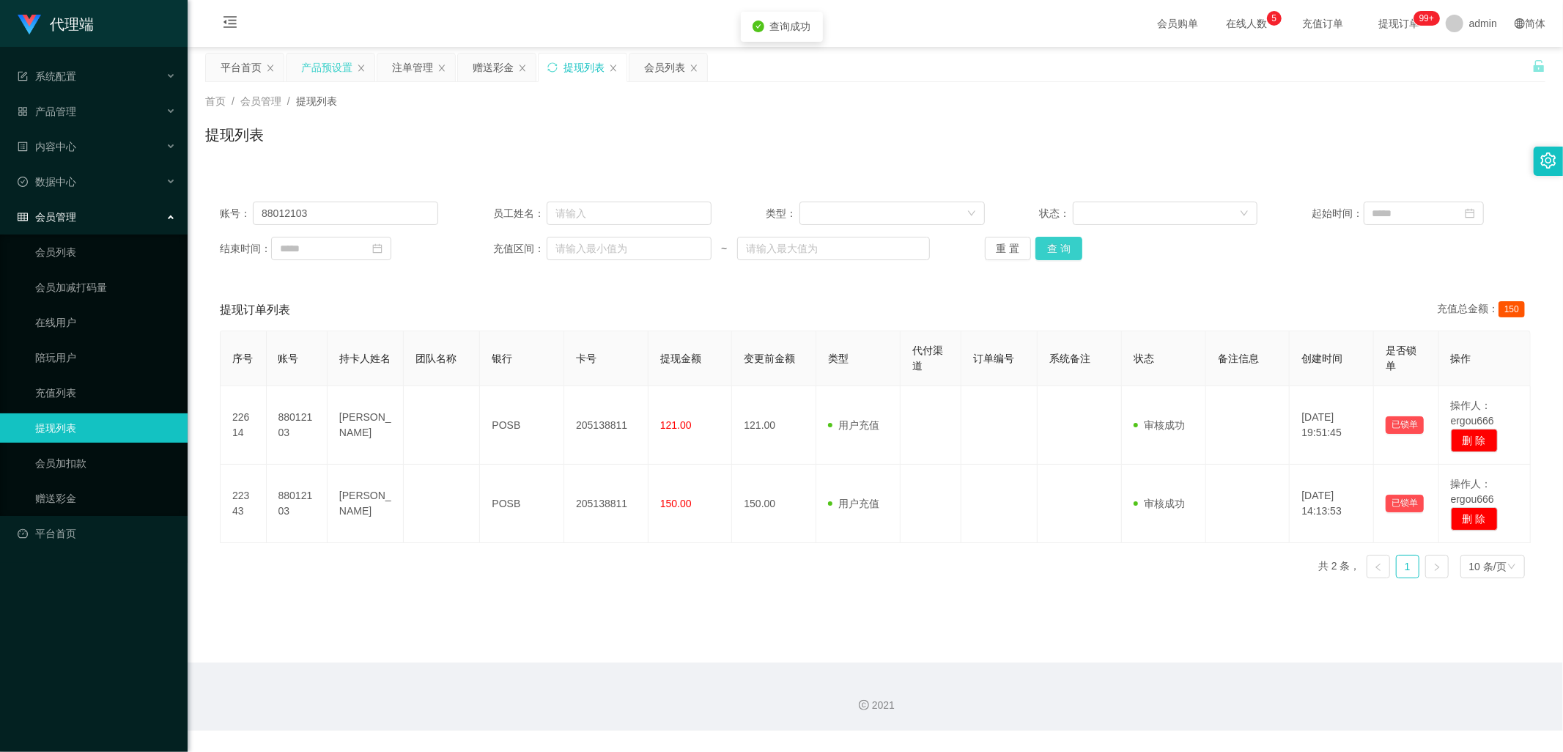
click at [1067, 248] on button "查 询" at bounding box center [1058, 248] width 47 height 23
click at [1065, 248] on button "查 询" at bounding box center [1058, 248] width 47 height 23
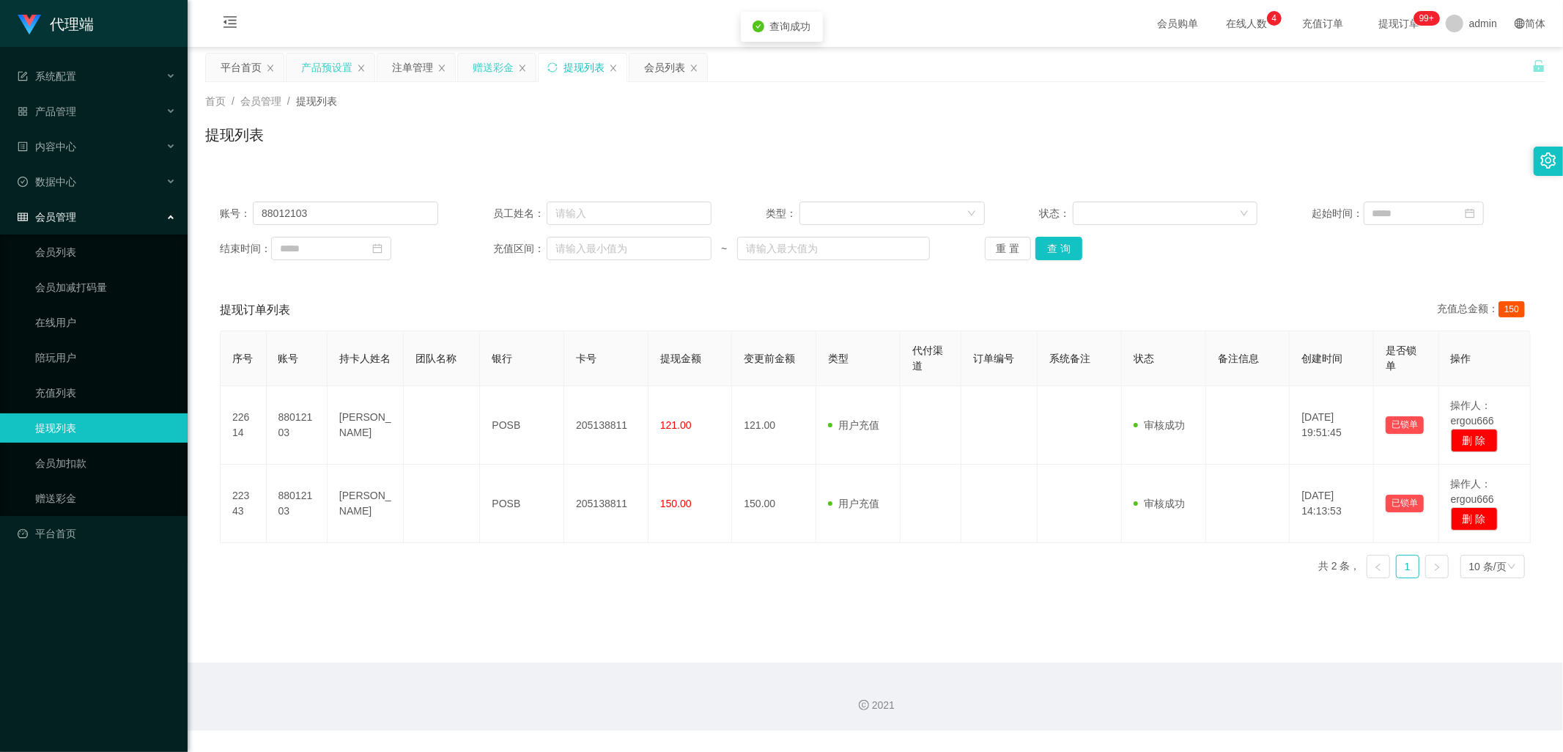
click at [497, 70] on div "赠送彩金" at bounding box center [493, 67] width 41 height 28
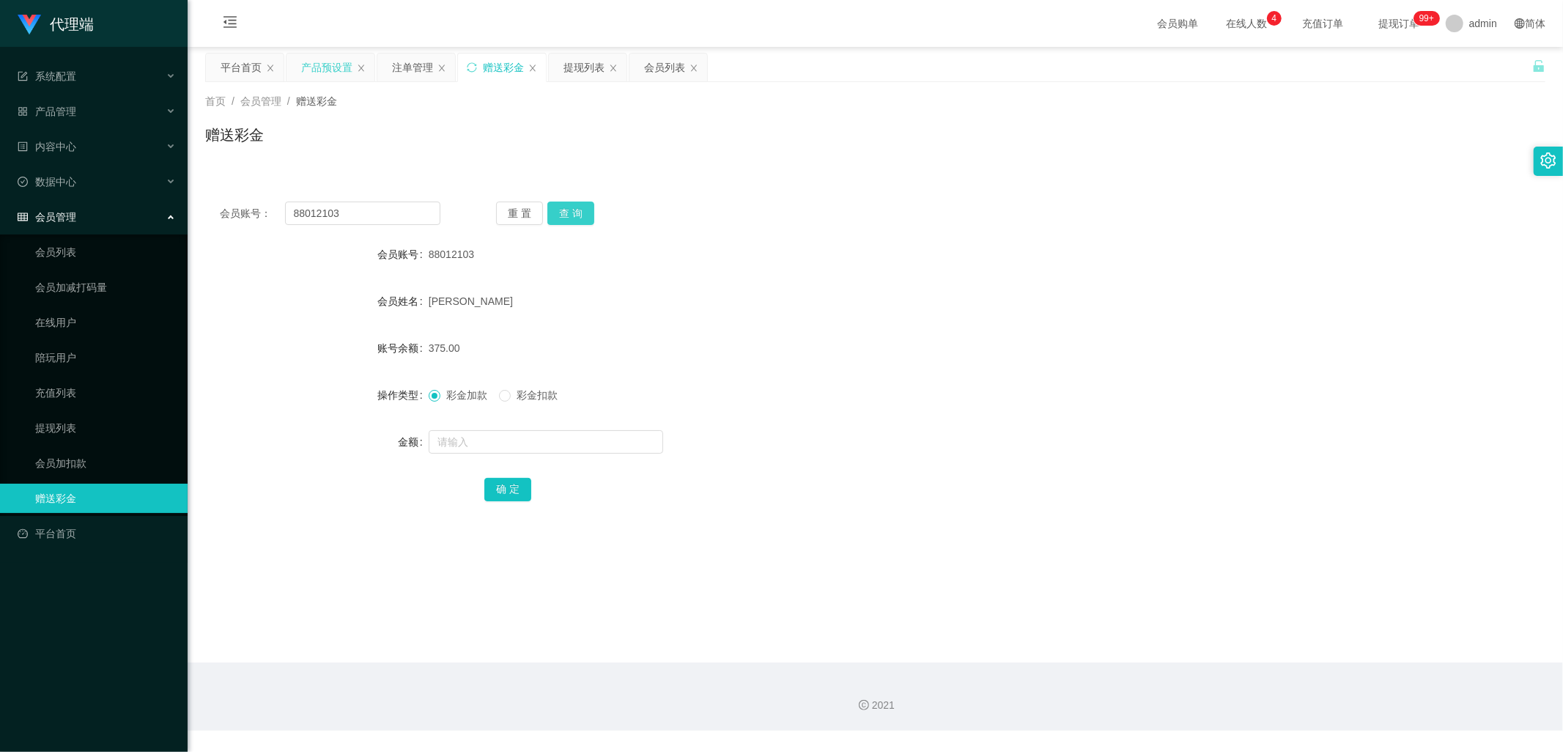
click at [579, 215] on button "查 询" at bounding box center [570, 213] width 47 height 23
click at [579, 205] on button "查 询" at bounding box center [570, 213] width 47 height 23
click at [579, 205] on div "重 置 查 询" at bounding box center [606, 213] width 221 height 23
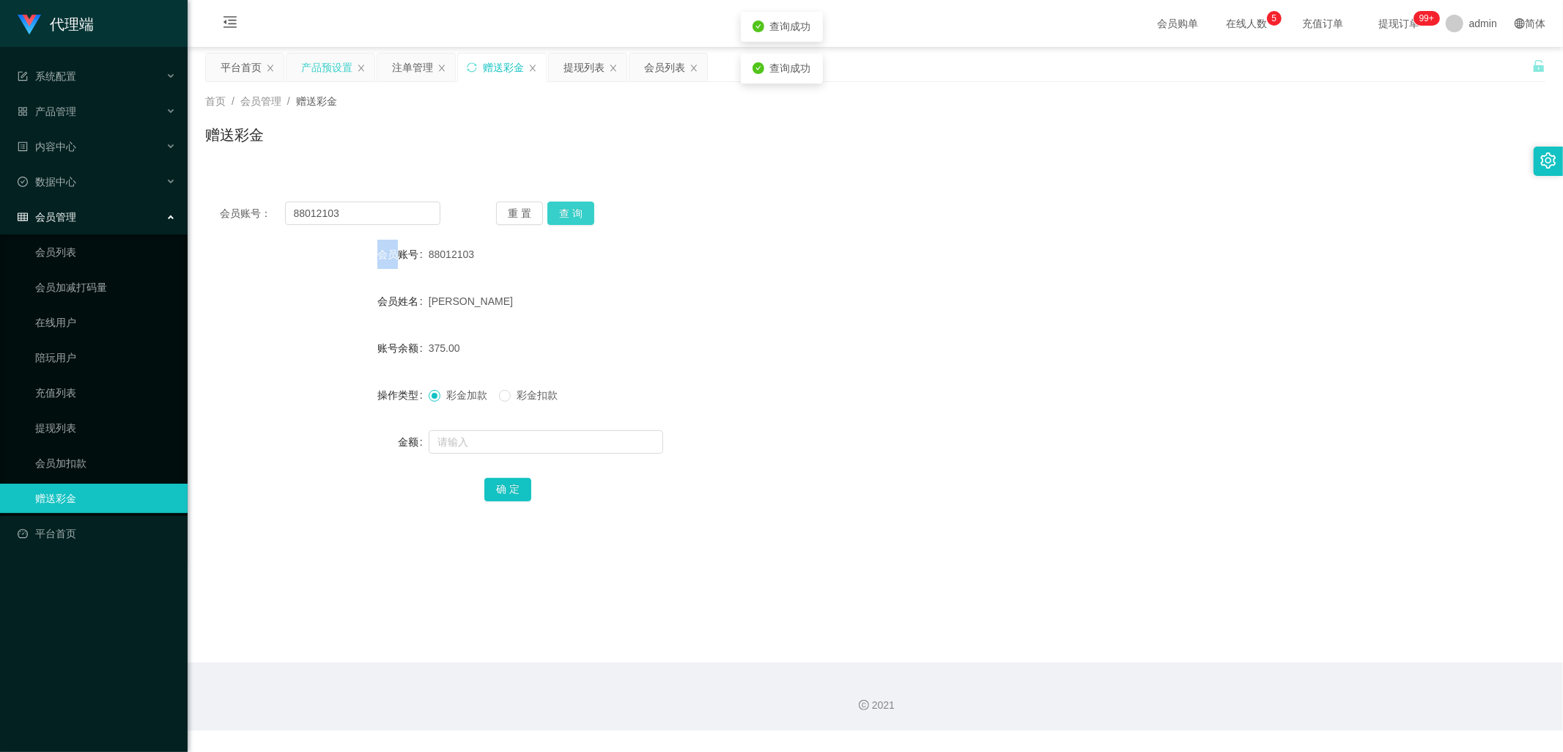
click at [579, 205] on button "查 询" at bounding box center [570, 213] width 47 height 23
click at [579, 205] on div "重 置 查 询" at bounding box center [606, 213] width 221 height 23
click at [588, 72] on div "提现列表" at bounding box center [584, 67] width 41 height 28
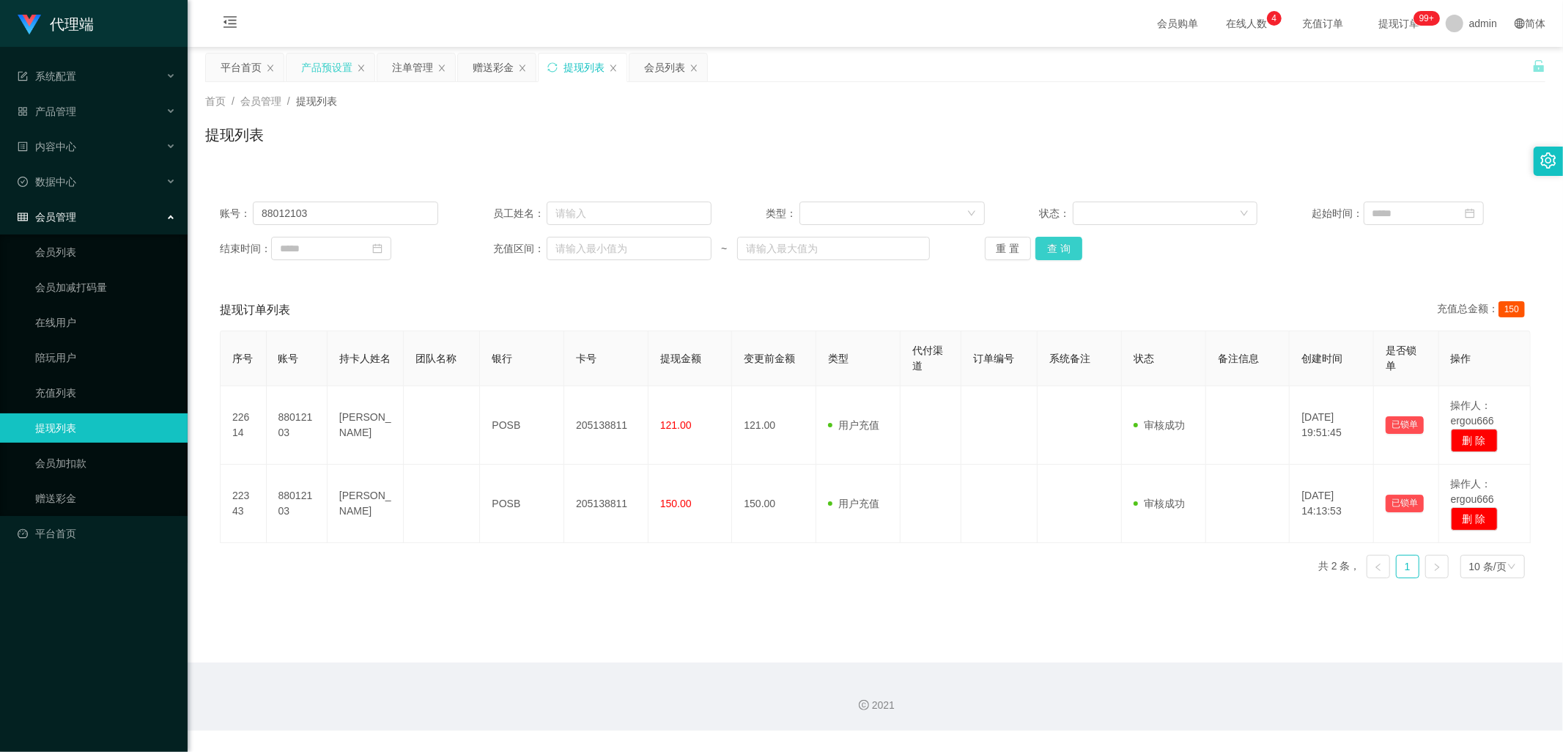
click at [1066, 249] on button "查 询" at bounding box center [1058, 248] width 47 height 23
click at [1065, 249] on button "查 询" at bounding box center [1058, 248] width 47 height 23
click at [1061, 246] on button "查 询" at bounding box center [1058, 248] width 47 height 23
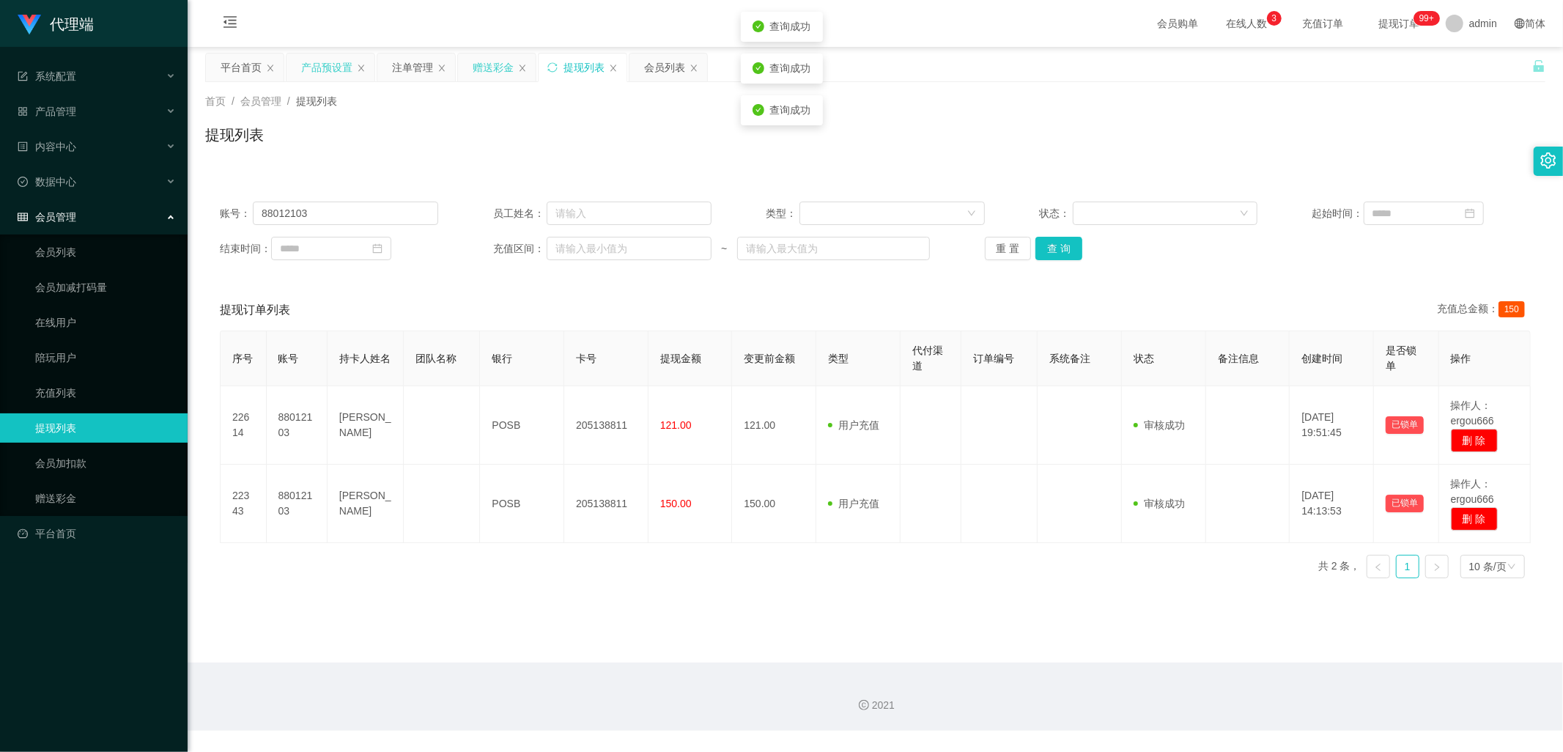
click at [486, 78] on div "赠送彩金" at bounding box center [493, 67] width 41 height 28
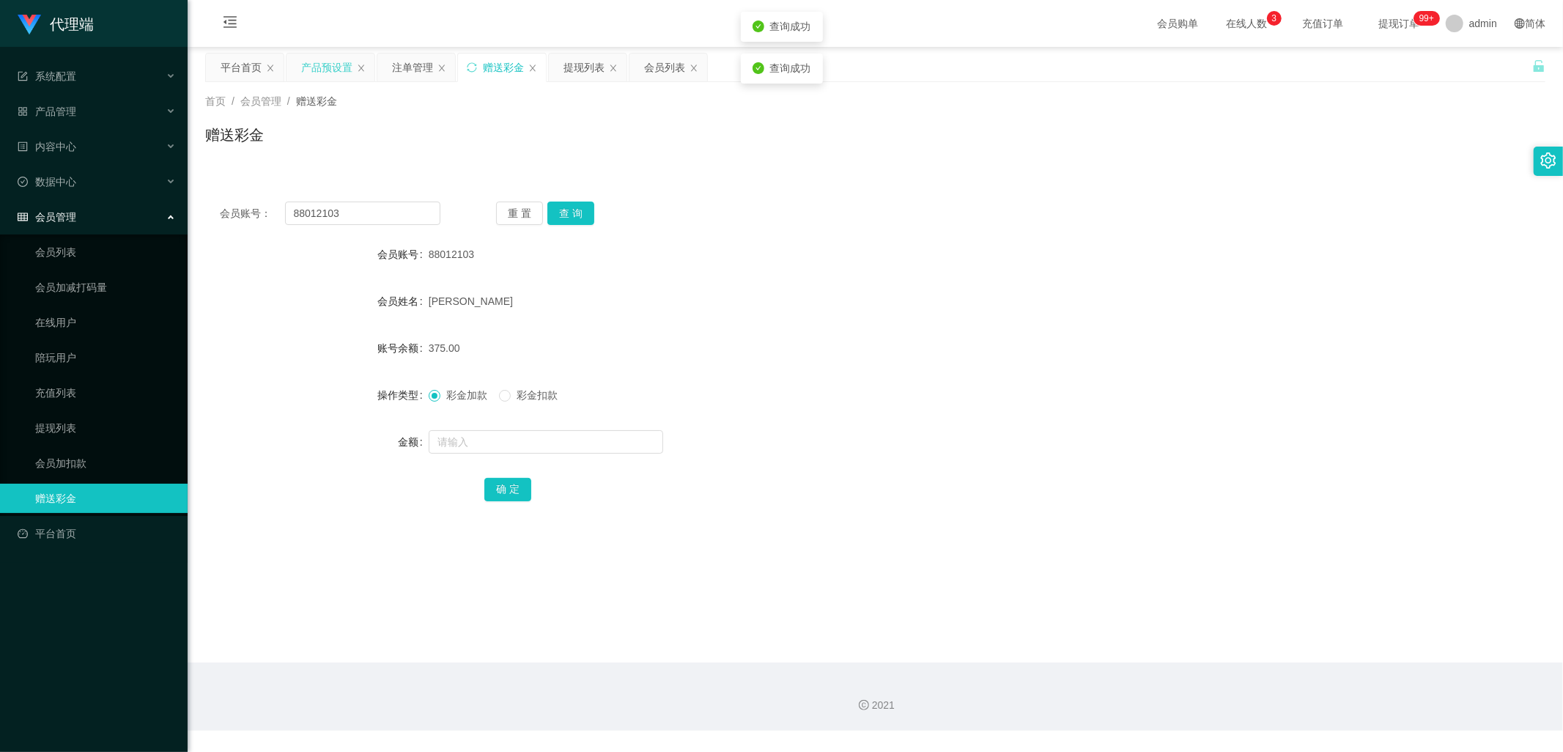
click at [594, 213] on div "重 置 查 询" at bounding box center [606, 213] width 221 height 23
click at [587, 211] on button "查 询" at bounding box center [570, 213] width 47 height 23
click at [587, 215] on button "查 询" at bounding box center [570, 213] width 47 height 23
click at [581, 205] on button "查 询" at bounding box center [570, 213] width 47 height 23
click at [577, 215] on button "查 询" at bounding box center [570, 213] width 47 height 23
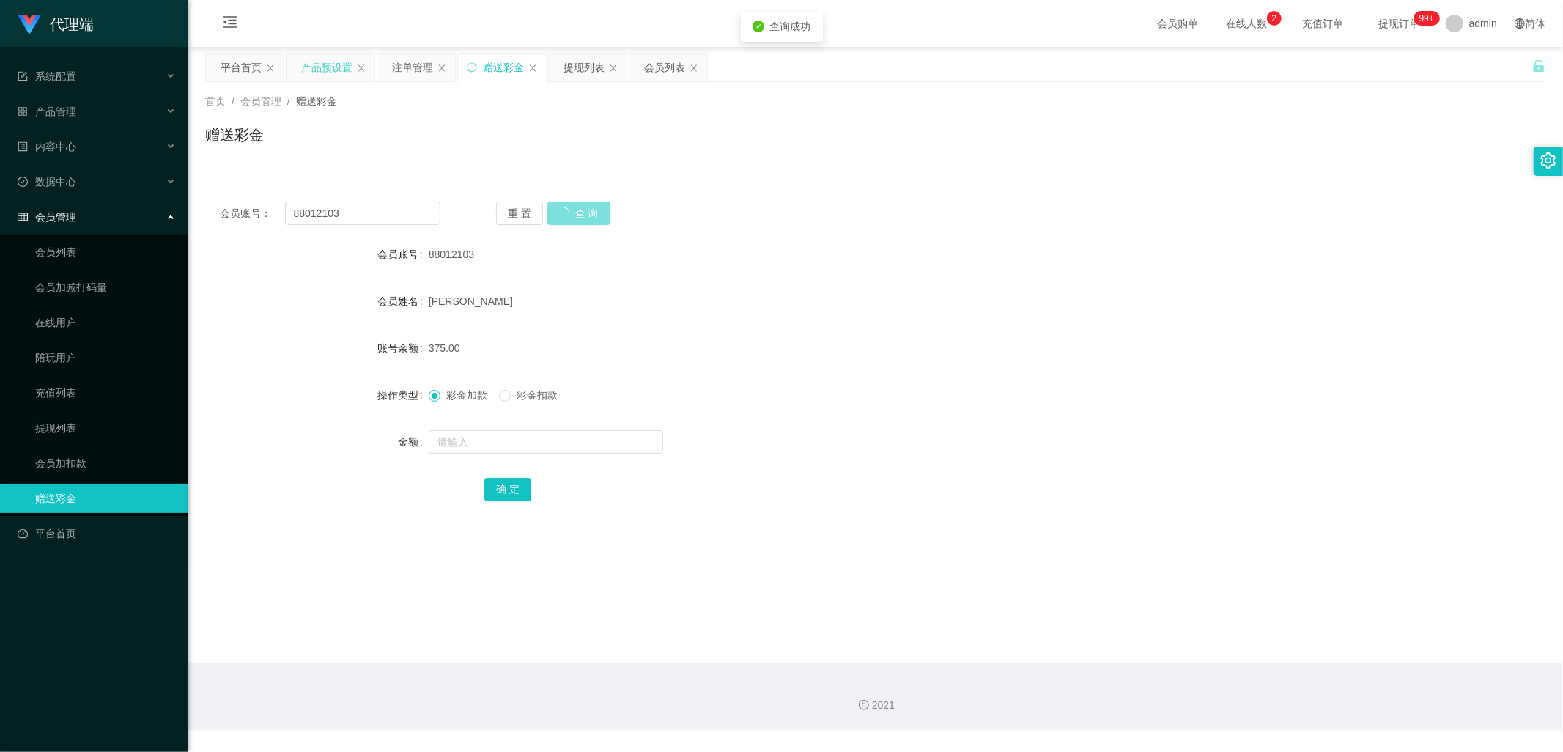
click at [579, 215] on div "重 置 查 询" at bounding box center [606, 213] width 221 height 23
click at [580, 215] on button "查 询" at bounding box center [570, 213] width 47 height 23
click at [581, 62] on div "提现列表" at bounding box center [584, 67] width 41 height 28
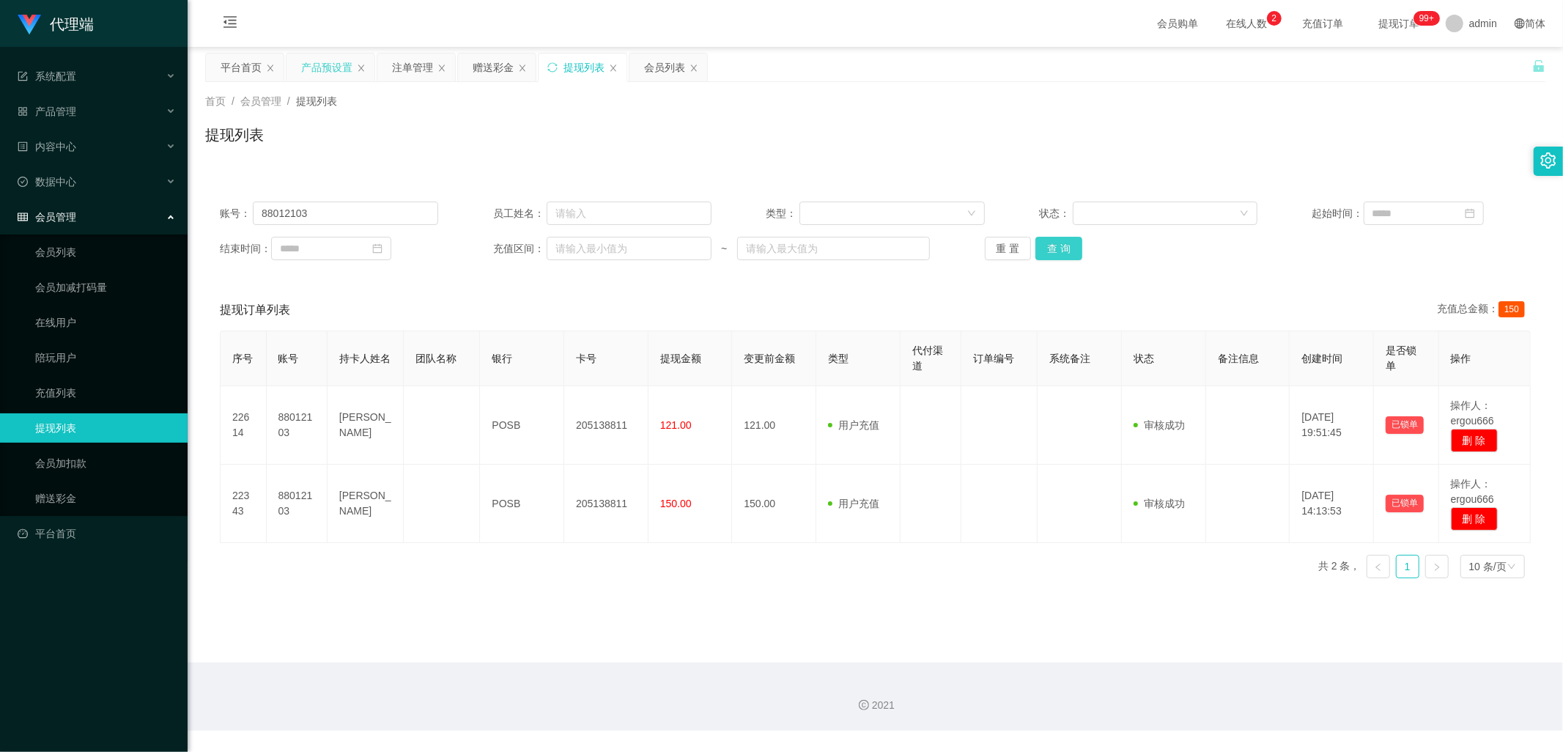
click at [1049, 249] on button "查 询" at bounding box center [1058, 248] width 47 height 23
click at [1049, 246] on button "查 询" at bounding box center [1058, 248] width 47 height 23
click at [485, 57] on div "赠送彩金" at bounding box center [493, 67] width 41 height 28
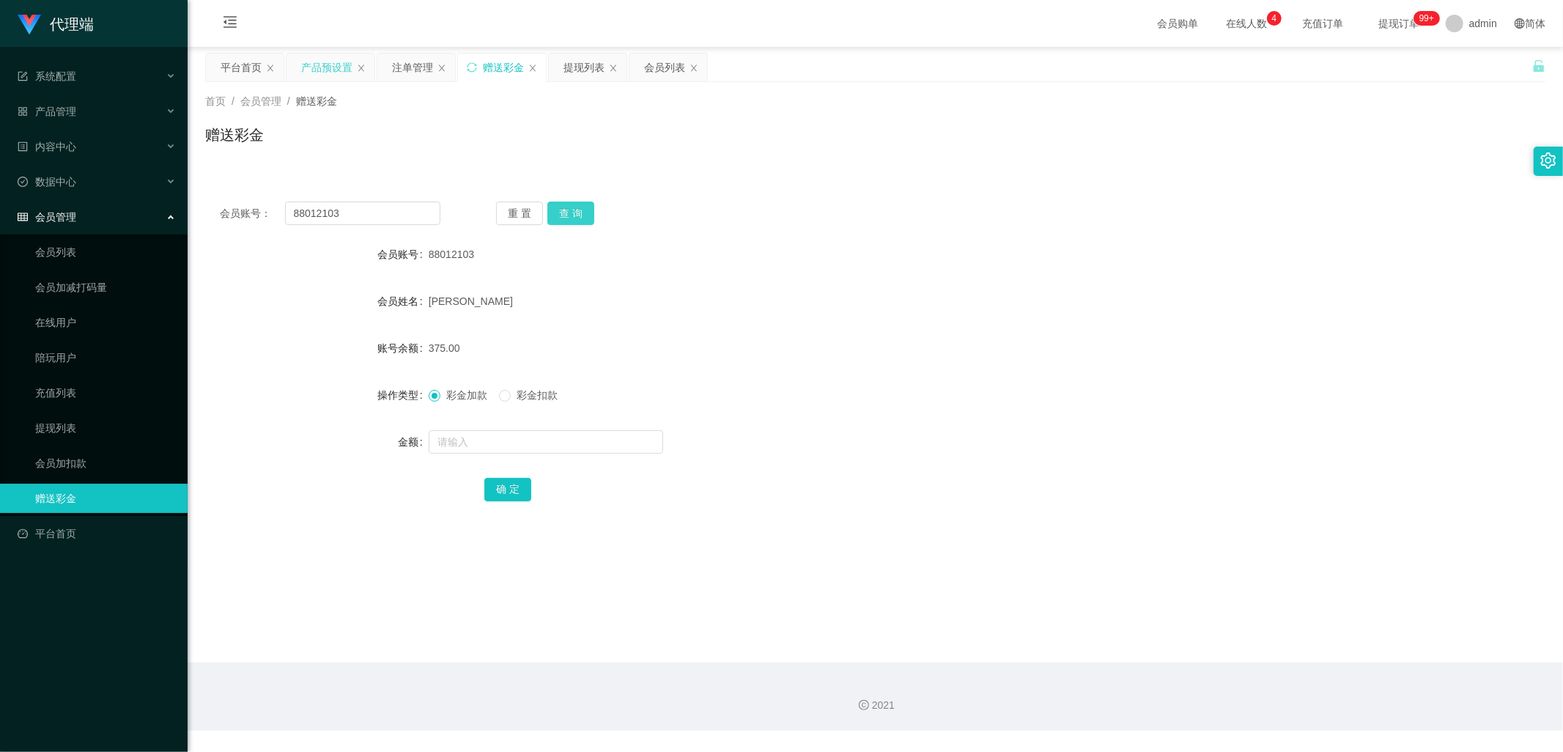
click at [575, 216] on button "查 询" at bounding box center [570, 213] width 47 height 23
click at [583, 76] on div "提现列表" at bounding box center [584, 67] width 41 height 28
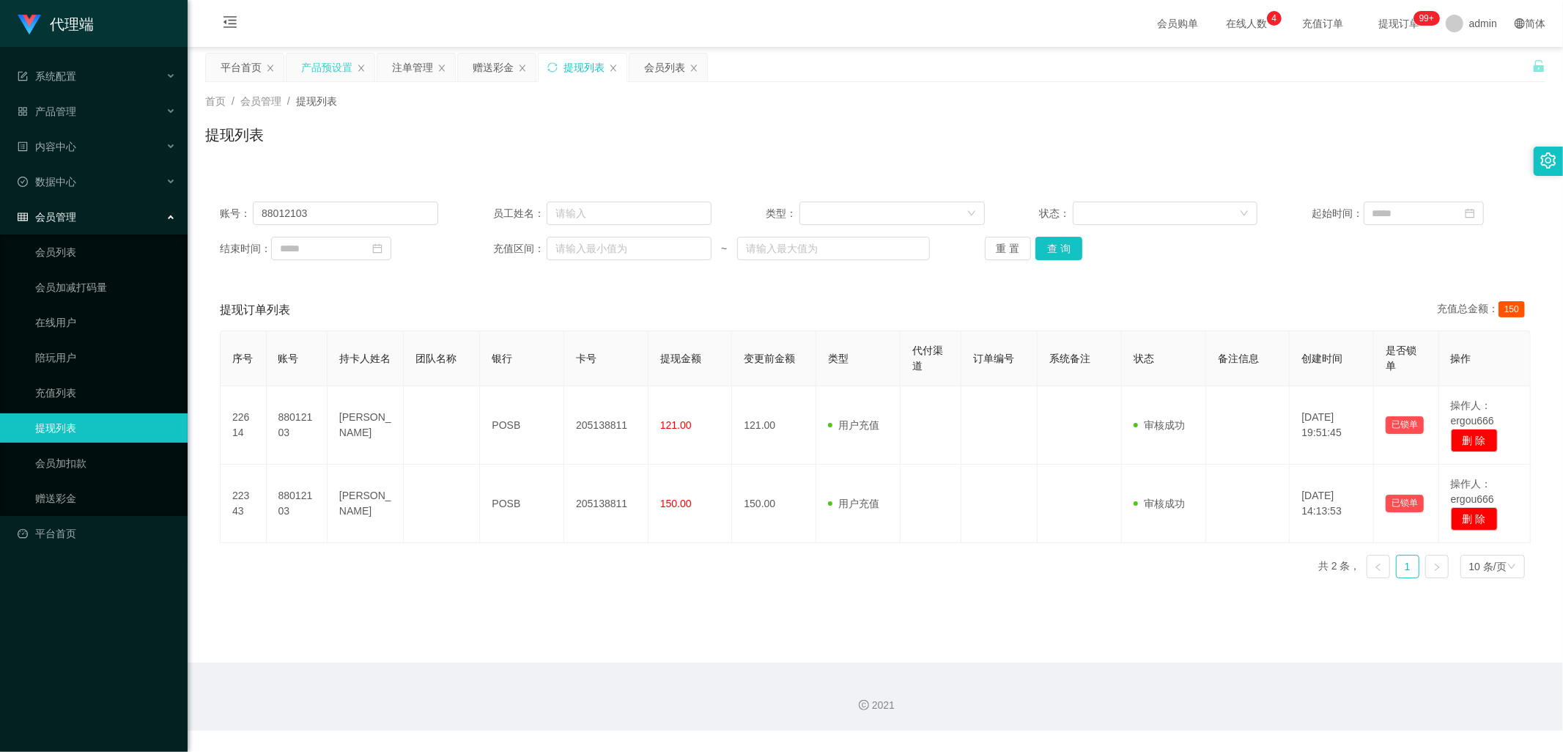
click at [1068, 261] on div "账号： 88012103 员工姓名： 类型： 状态： 起始时间： 结束时间： 充值区间： ~ 重 置 查 询" at bounding box center [875, 231] width 1340 height 88
click at [1065, 251] on button "查 询" at bounding box center [1058, 248] width 47 height 23
click at [1068, 249] on button "查 询" at bounding box center [1058, 248] width 47 height 23
click at [490, 69] on div "赠送彩金" at bounding box center [493, 67] width 41 height 28
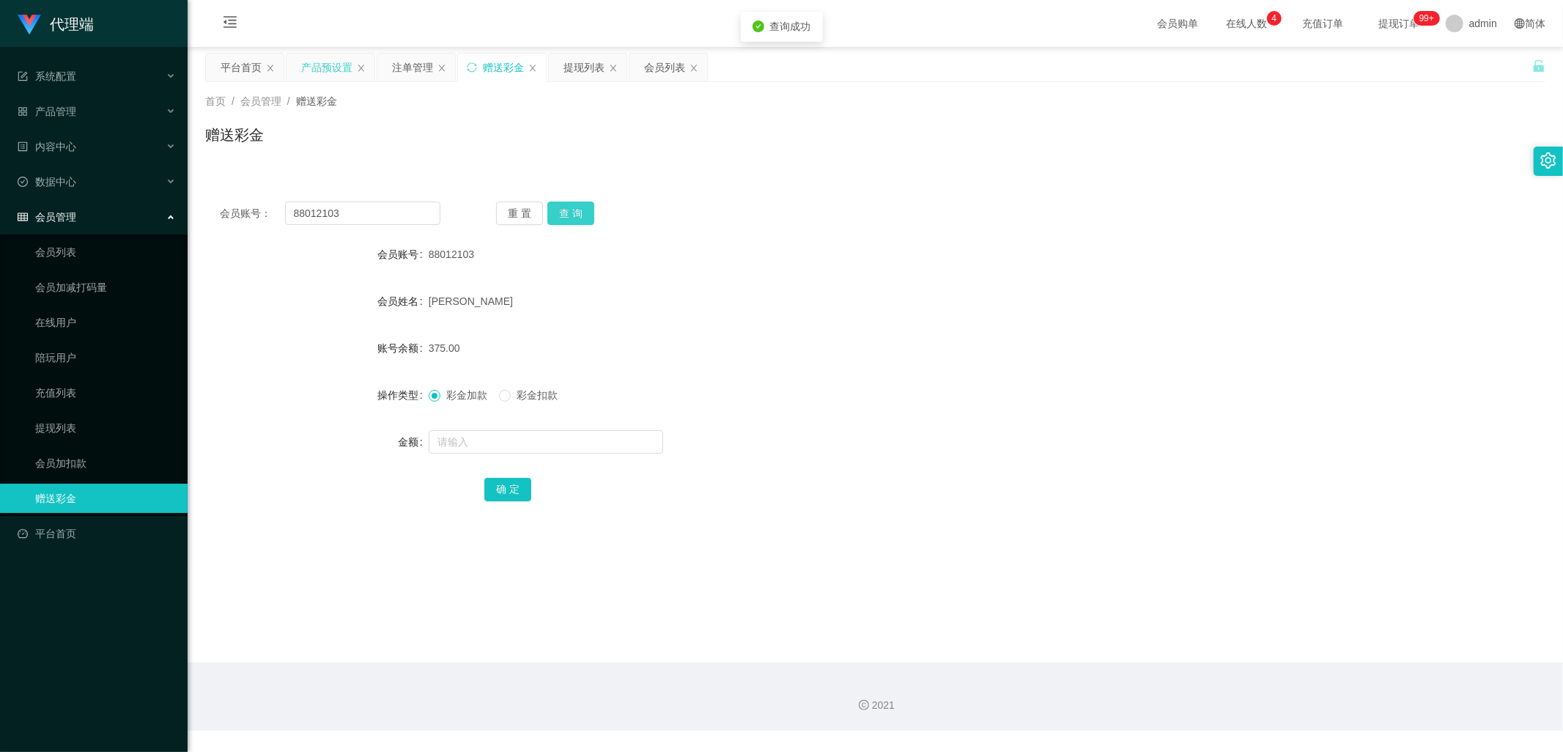
click at [580, 218] on button "查 询" at bounding box center [570, 213] width 47 height 23
click at [580, 218] on button "查 询" at bounding box center [578, 213] width 63 height 23
click at [580, 218] on button "查 询" at bounding box center [570, 213] width 47 height 23
click at [570, 215] on button "查 询" at bounding box center [570, 213] width 47 height 23
click at [325, 71] on div "产品预设置" at bounding box center [326, 67] width 51 height 28
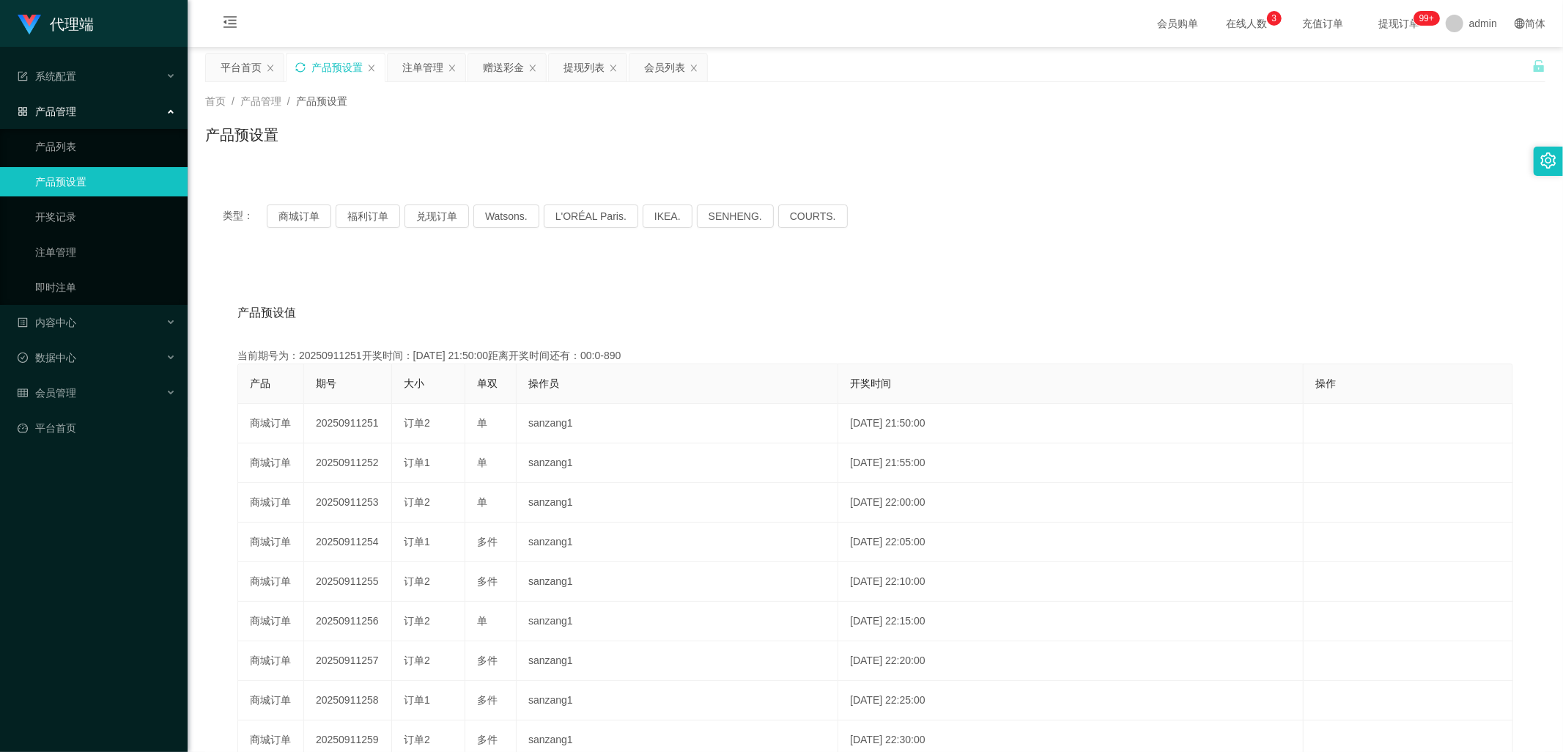
drag, startPoint x: 588, startPoint y: 61, endPoint x: 616, endPoint y: 83, distance: 35.5
click at [589, 62] on div "提现列表" at bounding box center [584, 67] width 41 height 28
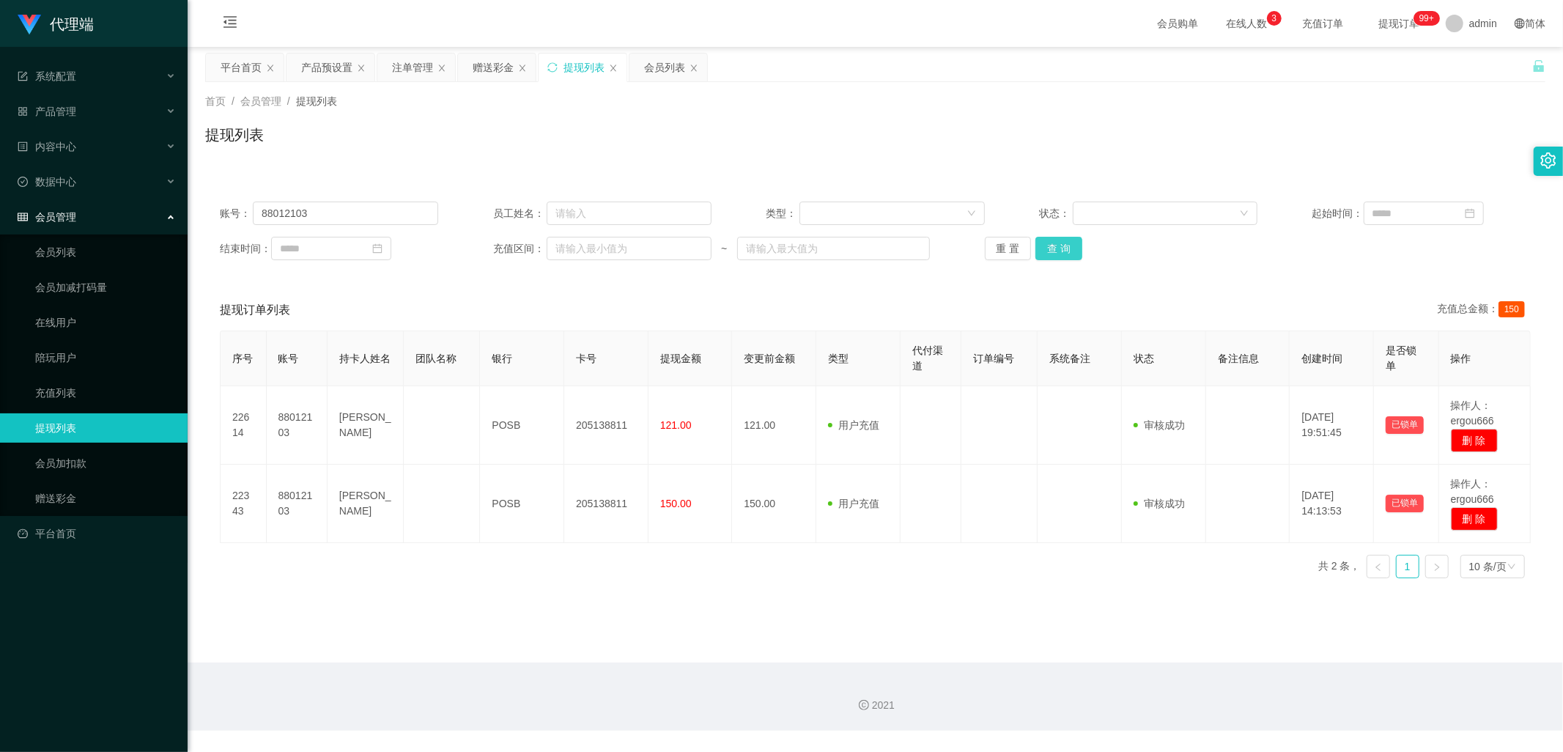
click at [1058, 240] on button "查 询" at bounding box center [1058, 248] width 47 height 23
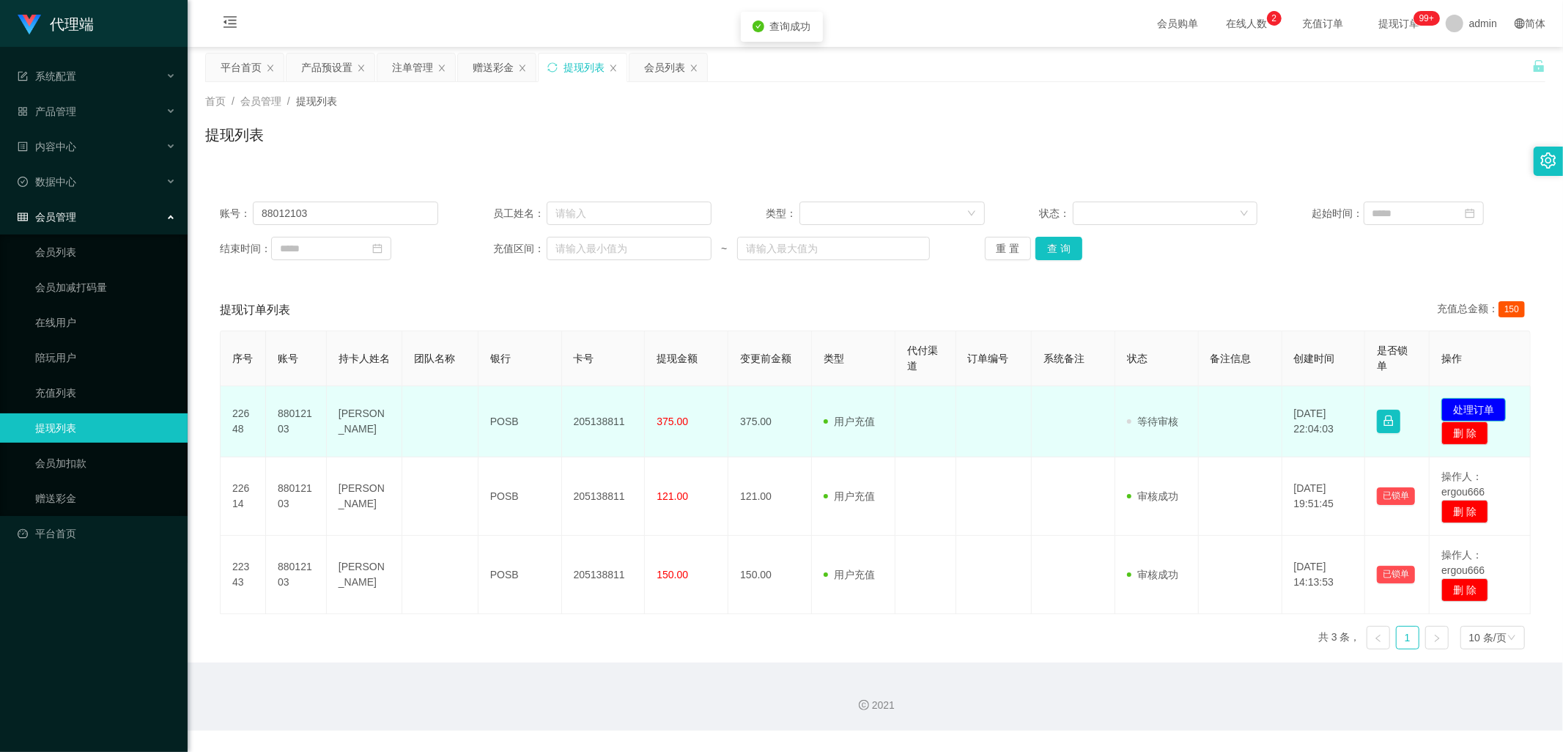
click at [1460, 406] on button "处理订单" at bounding box center [1473, 409] width 64 height 23
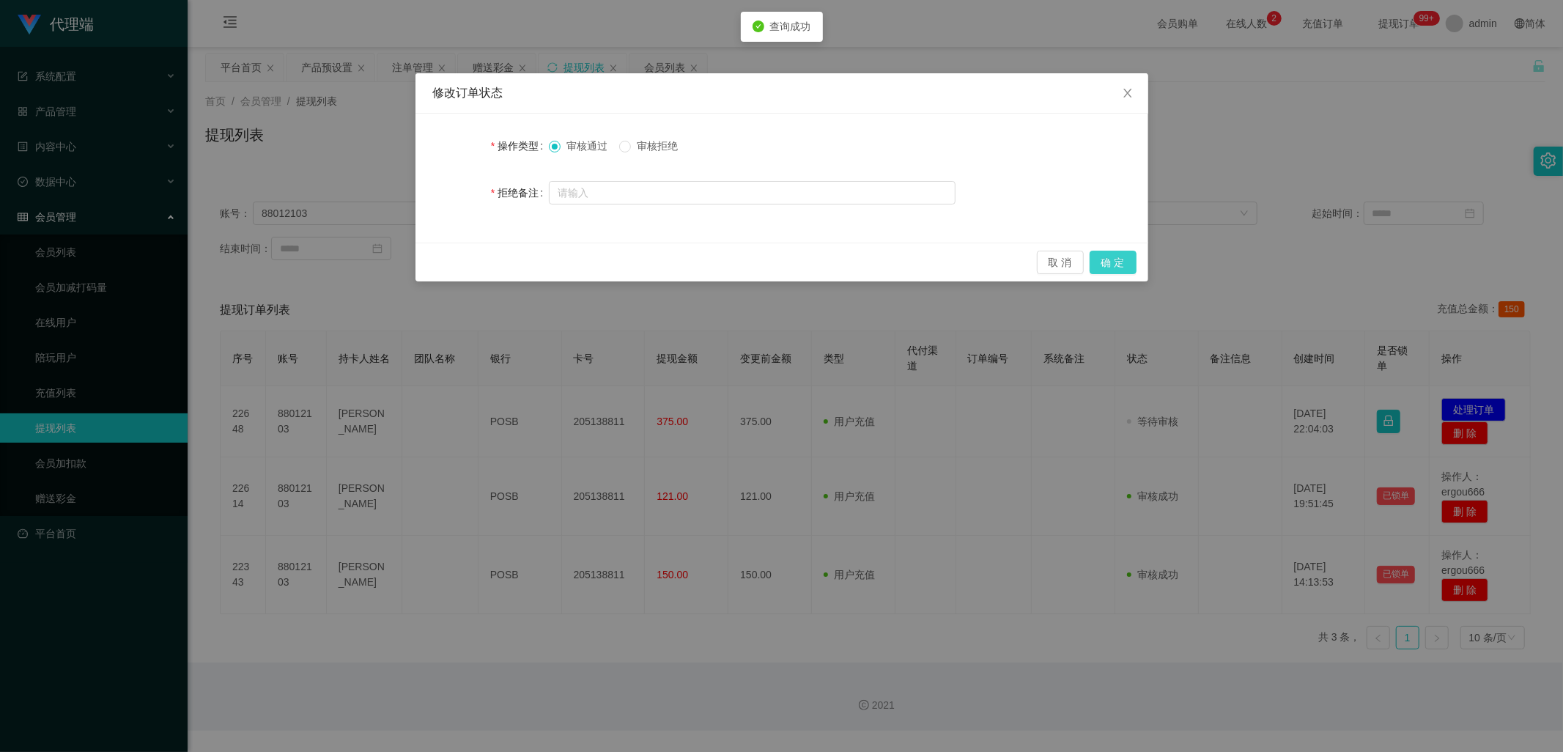
click at [1122, 270] on button "确 定" at bounding box center [1113, 262] width 47 height 23
